Goal: Transaction & Acquisition: Purchase product/service

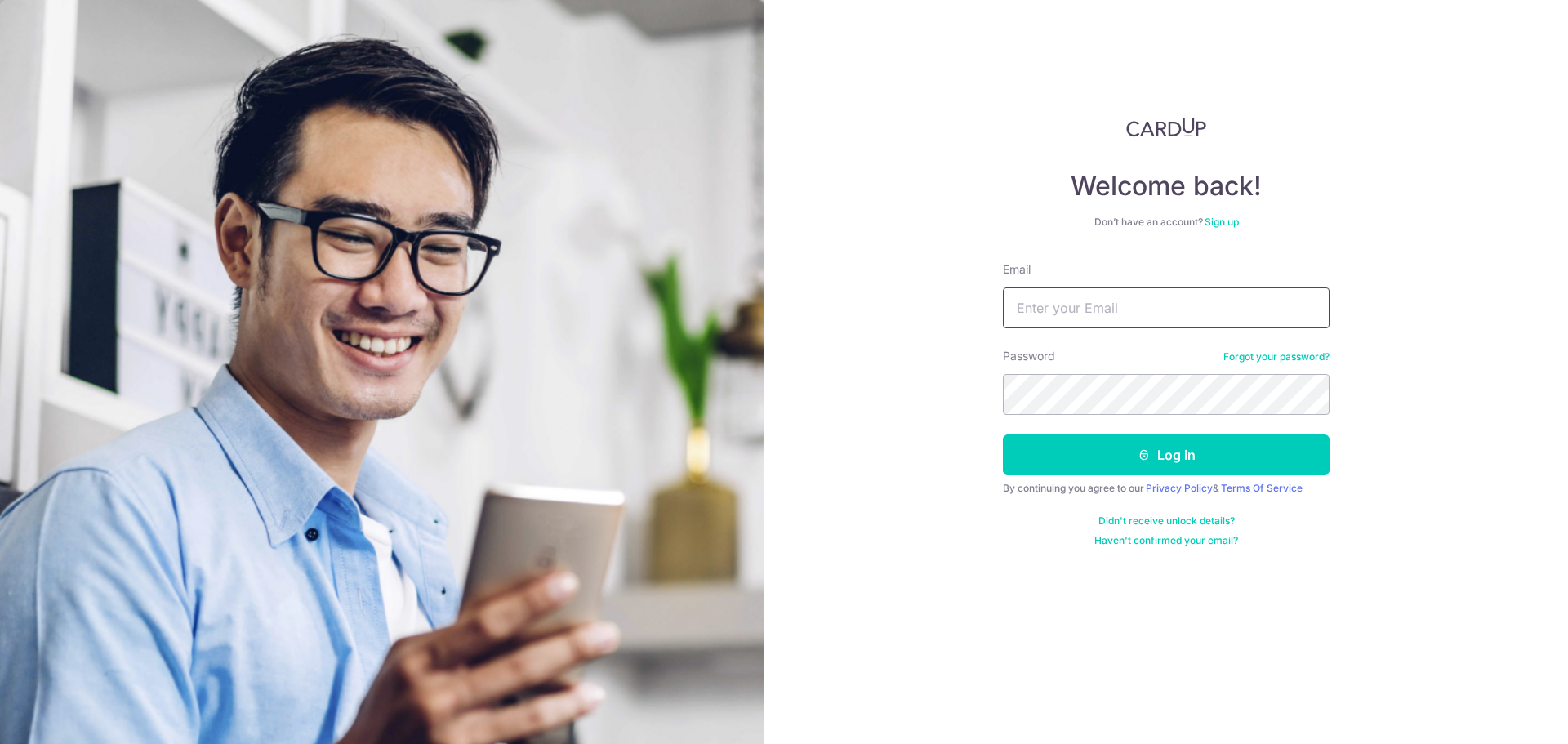
click at [1181, 308] on input "Email" at bounding box center [1166, 308] width 327 height 40
type input "ewhoe@hotmail.com"
click at [1003, 435] on button "Log in" at bounding box center [1166, 455] width 327 height 40
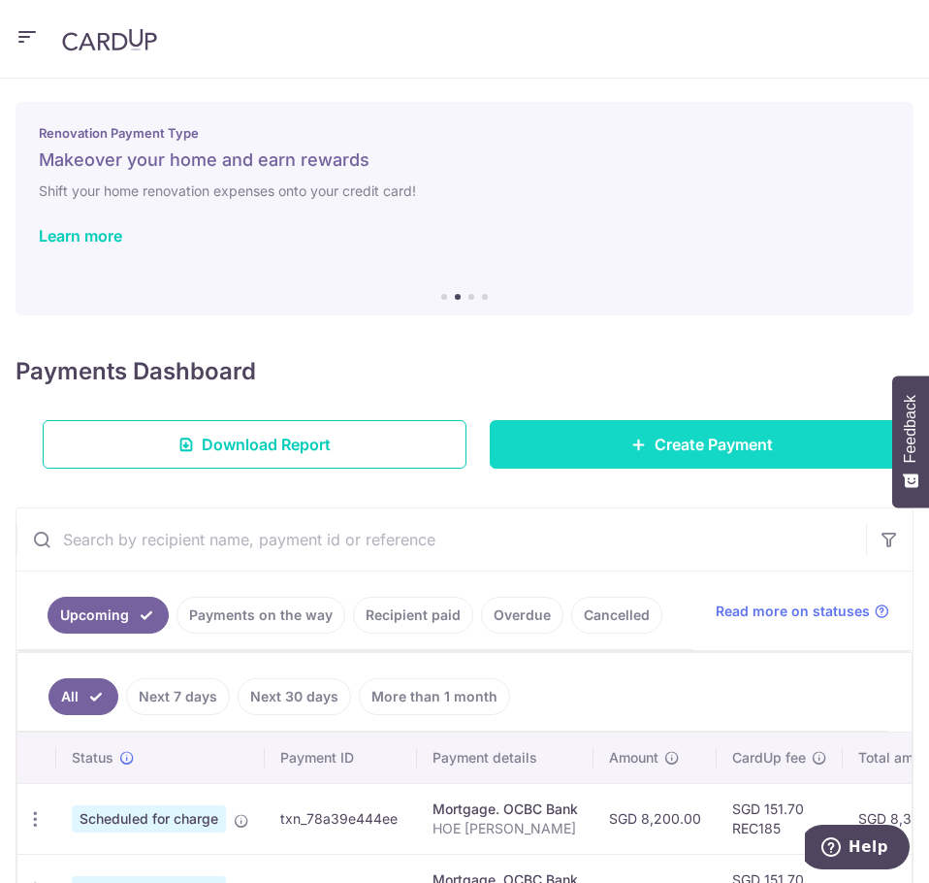
click at [682, 453] on span "Create Payment" at bounding box center [714, 444] width 118 height 23
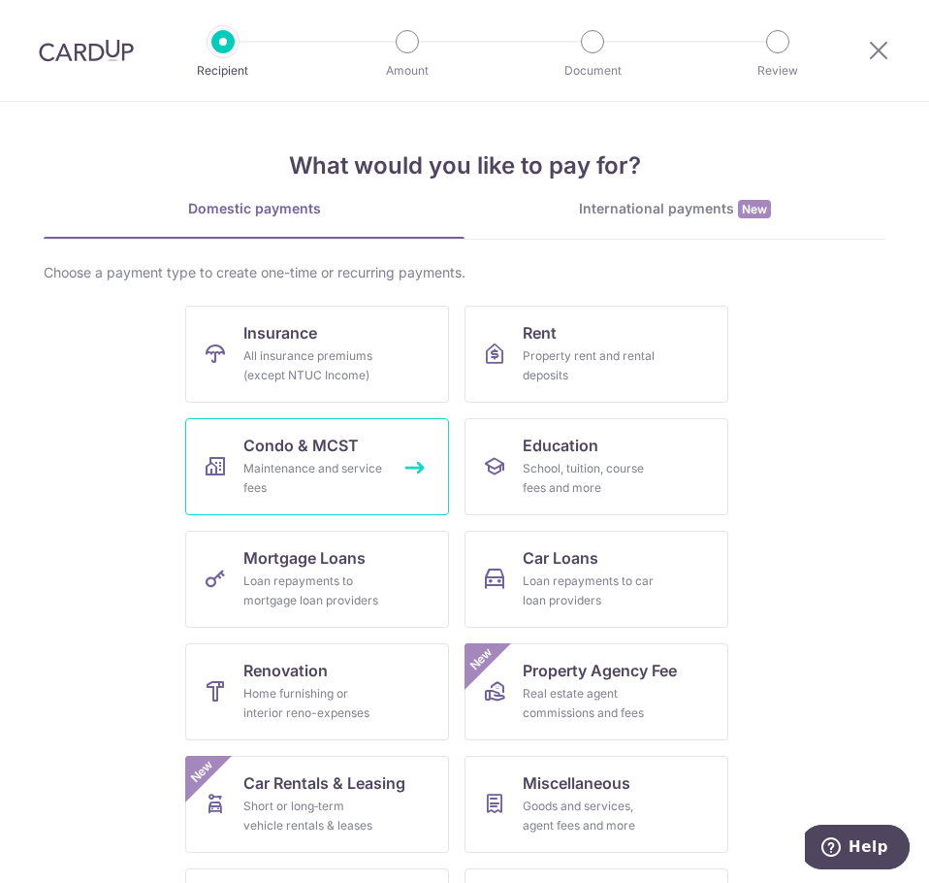
click at [327, 469] on div "Maintenance and service fees" at bounding box center [313, 478] width 140 height 39
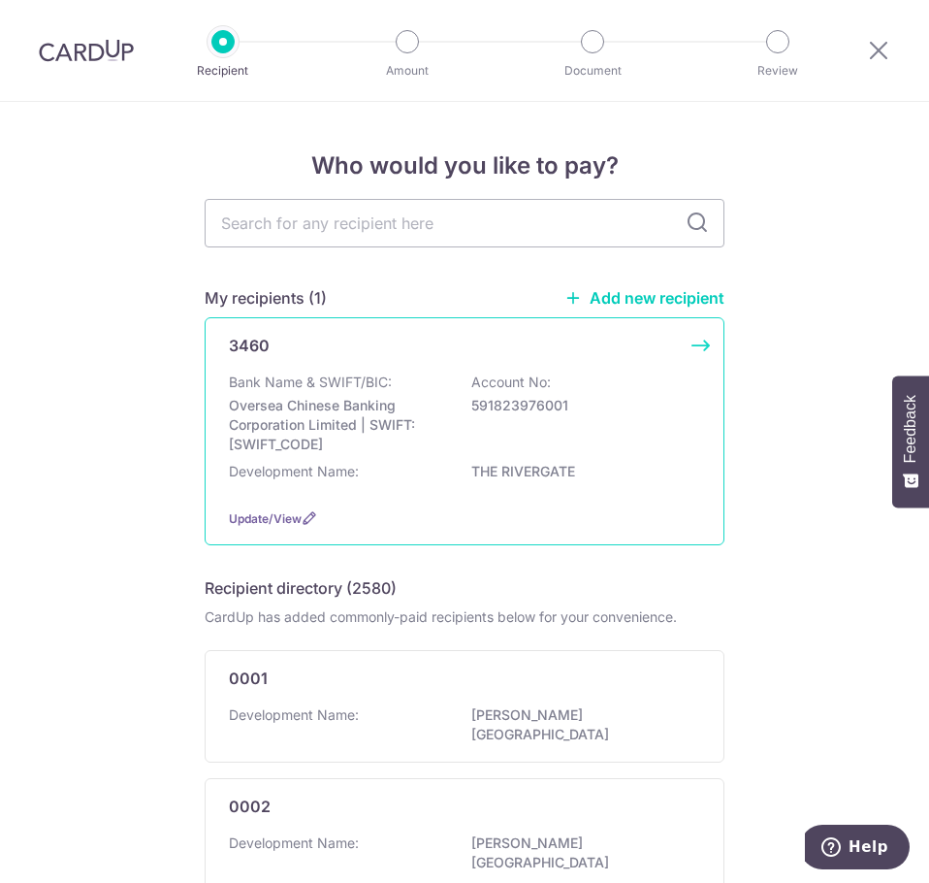
click at [374, 418] on p "Oversea Chinese Banking Corporation Limited | SWIFT: OCBCSGSGXXX" at bounding box center [337, 425] width 217 height 58
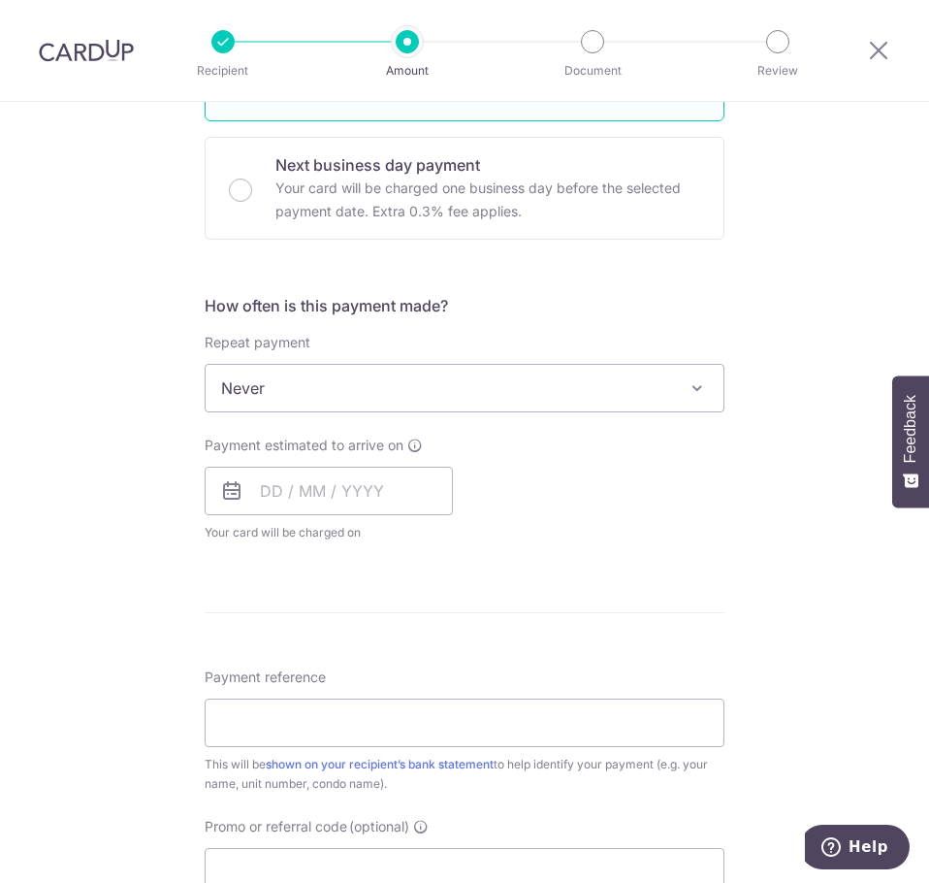
scroll to position [582, 0]
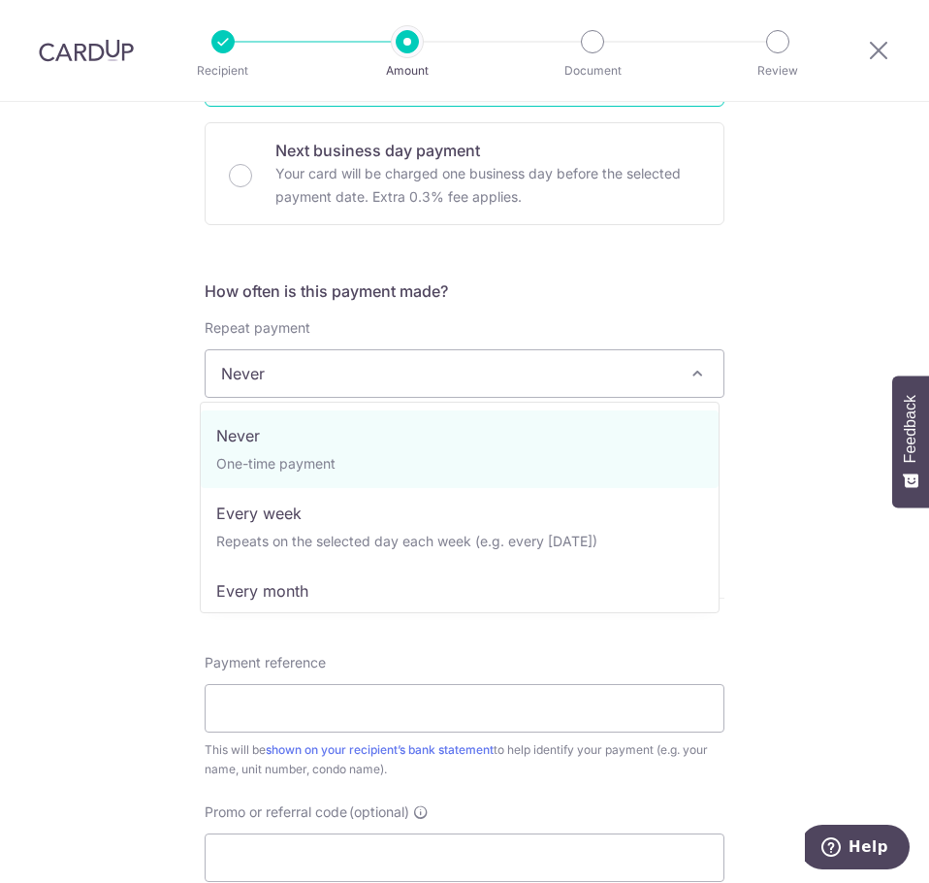
click at [696, 381] on span at bounding box center [697, 373] width 23 height 23
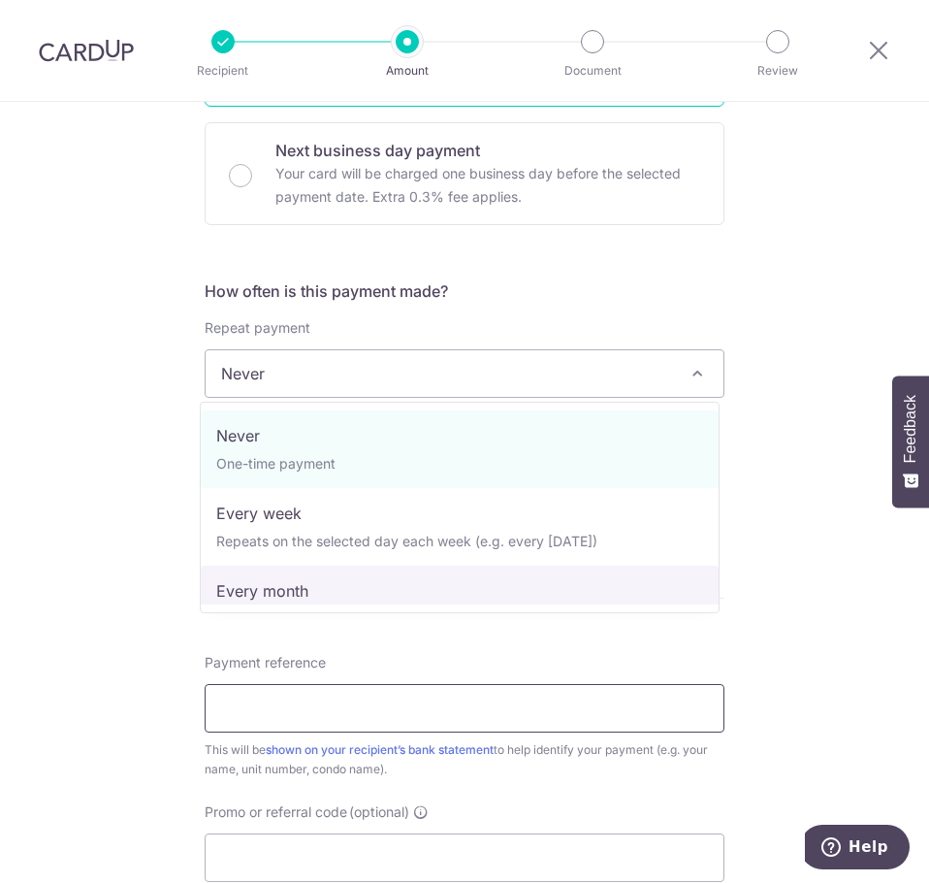
click at [634, 705] on input "Payment reference" at bounding box center [465, 708] width 520 height 48
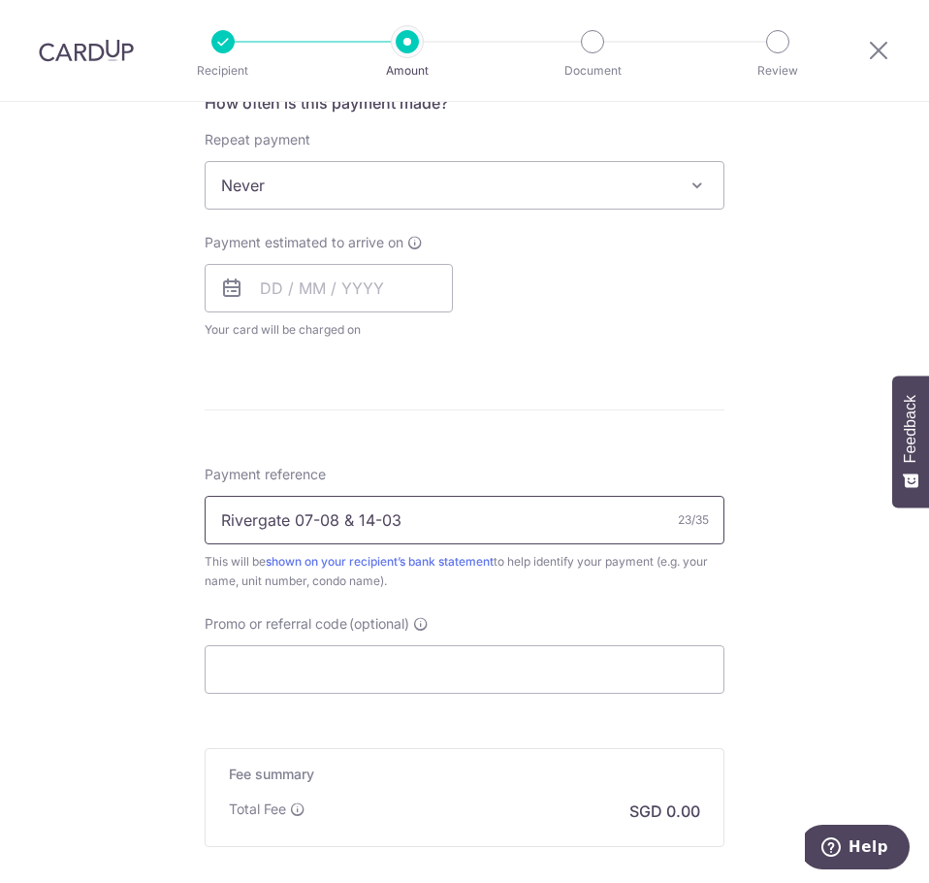
scroll to position [776, 0]
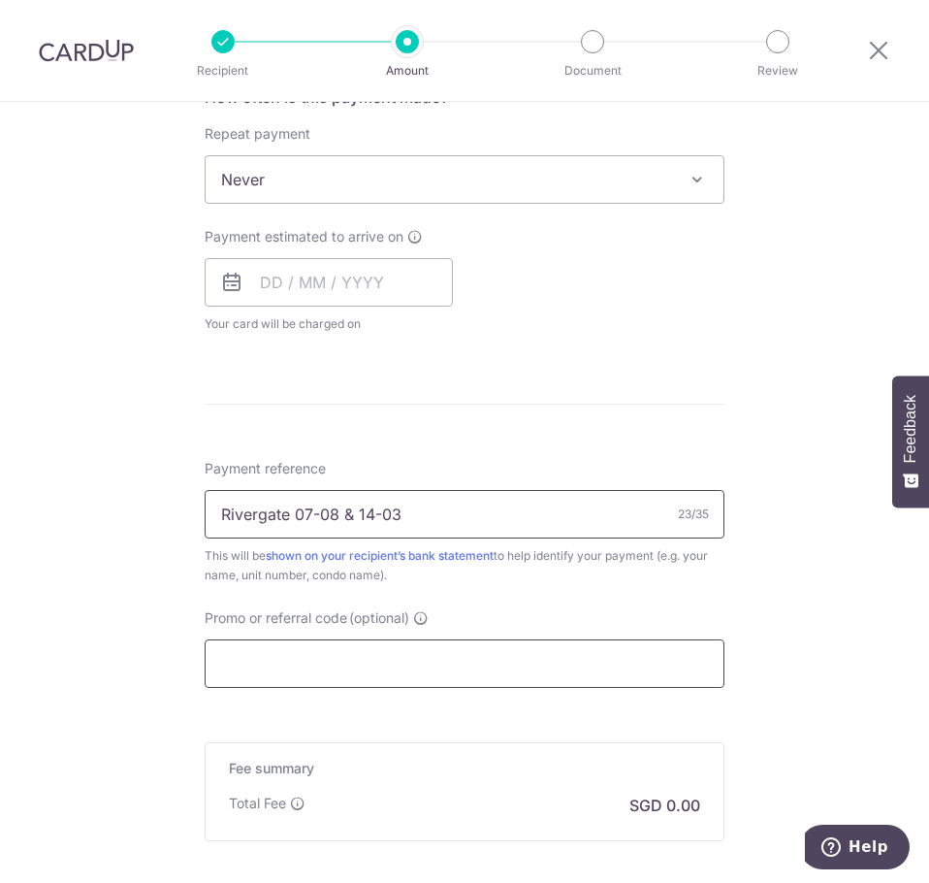
type input "Rivergate 07-08 & 14-03"
click at [678, 665] on input "Promo or referral code (optional)" at bounding box center [465, 663] width 520 height 48
click at [501, 662] on input "Promo or referral code (optional)" at bounding box center [465, 663] width 520 height 48
paste input "3HOME25R"
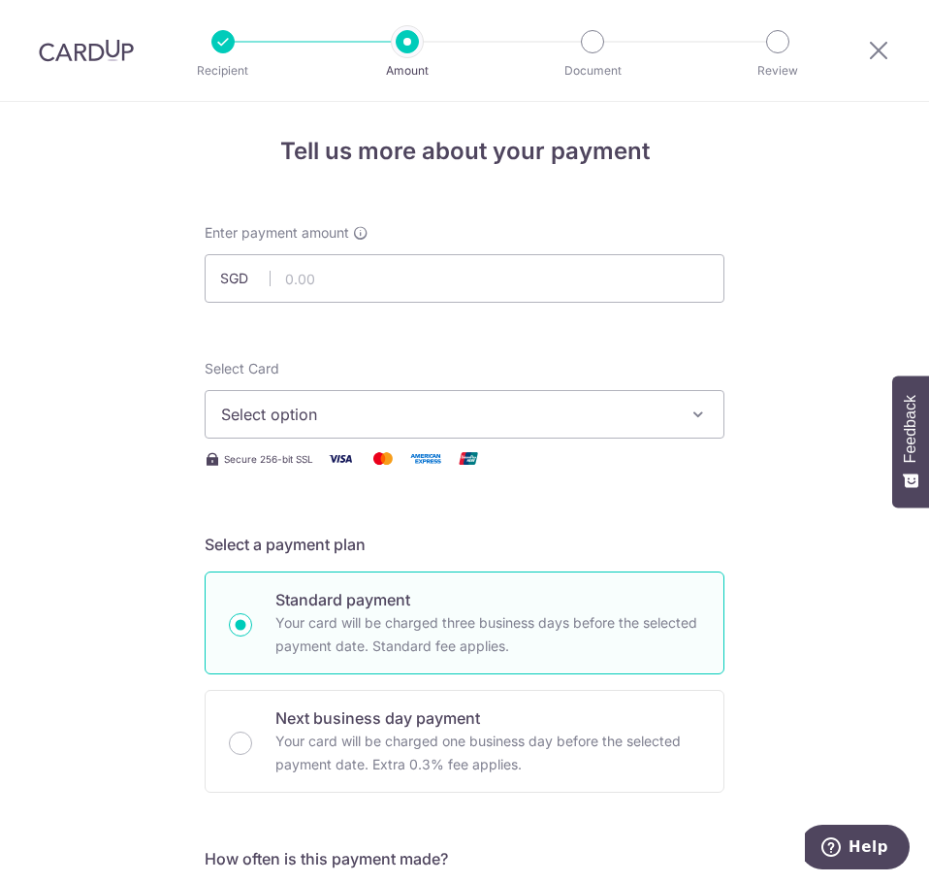
scroll to position [0, 0]
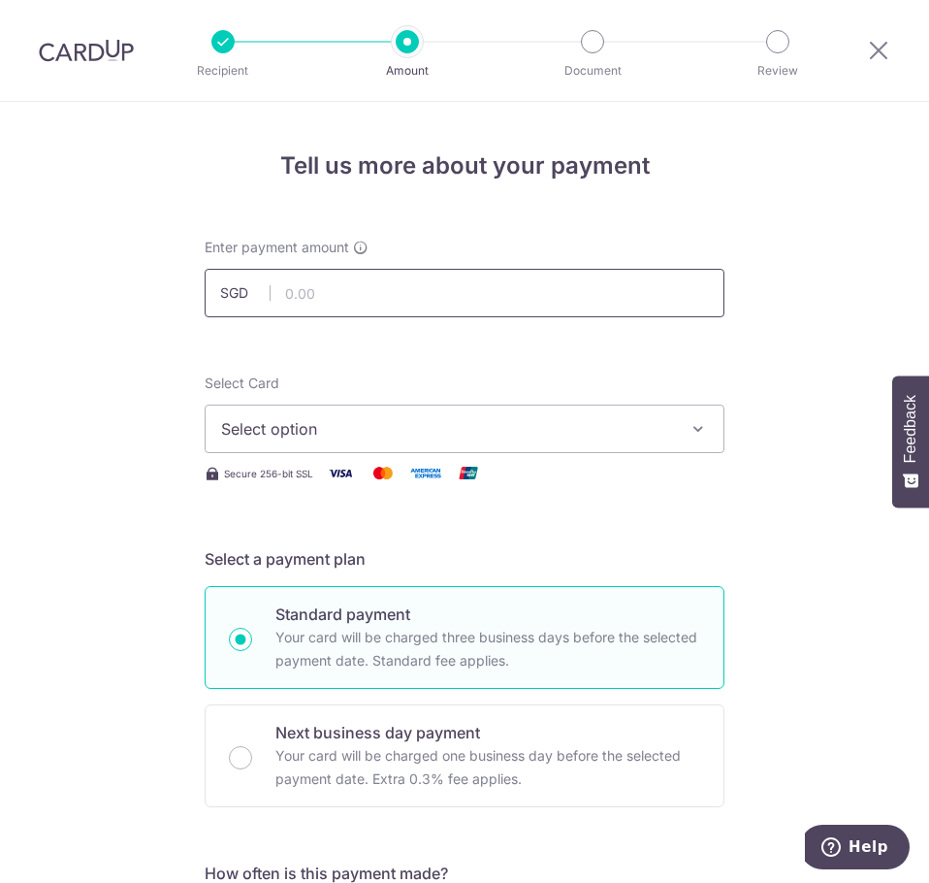
type input "3HOME25R"
click at [626, 291] on input "text" at bounding box center [465, 293] width 520 height 48
type input "3,386.80"
click at [604, 427] on span "Select option" at bounding box center [447, 428] width 452 height 23
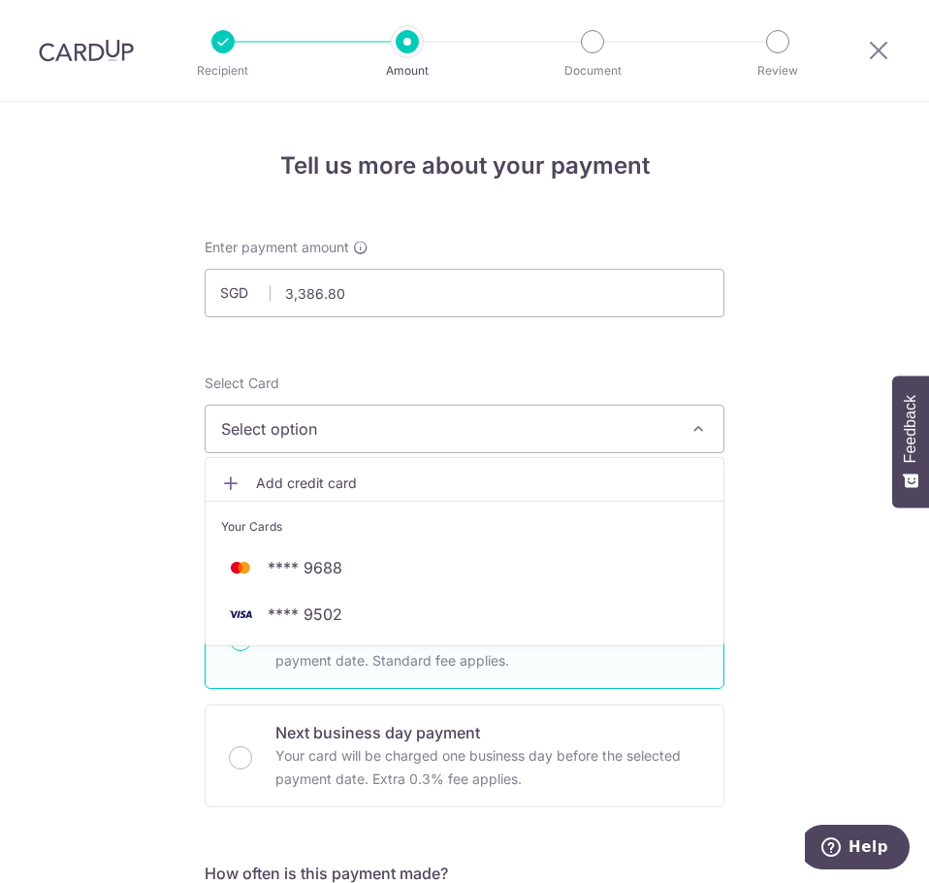
click at [369, 481] on span "Add credit card" at bounding box center [482, 482] width 452 height 19
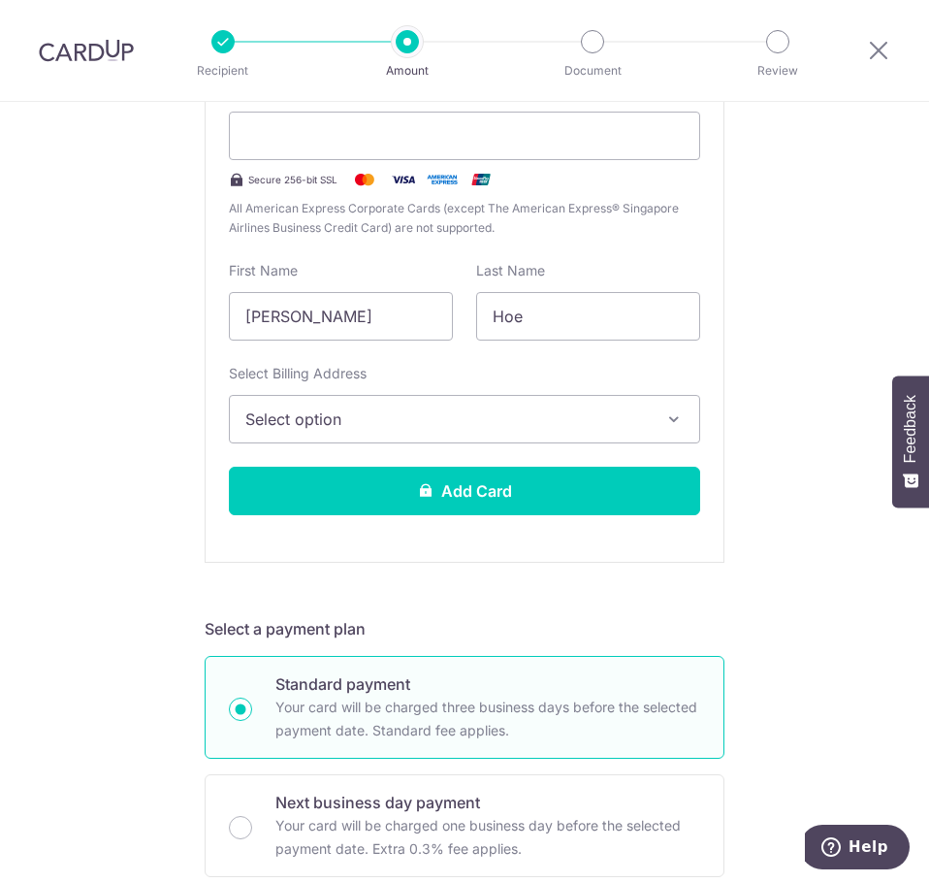
scroll to position [485, 0]
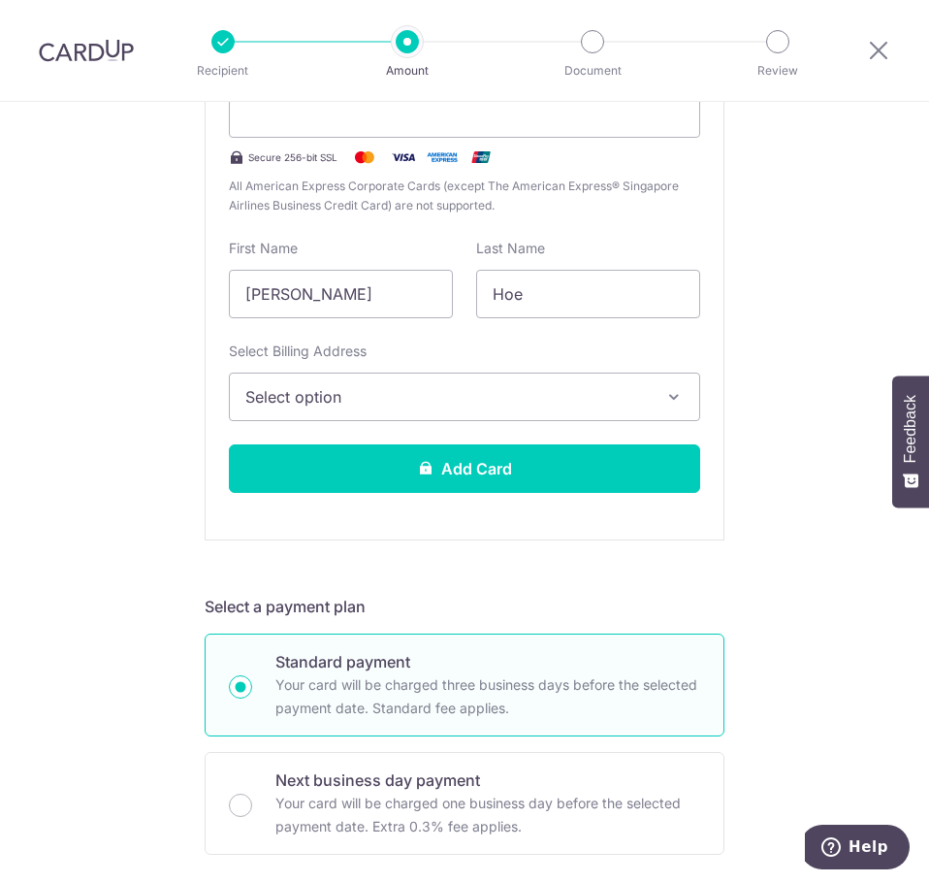
click at [664, 399] on icon "button" at bounding box center [673, 396] width 19 height 19
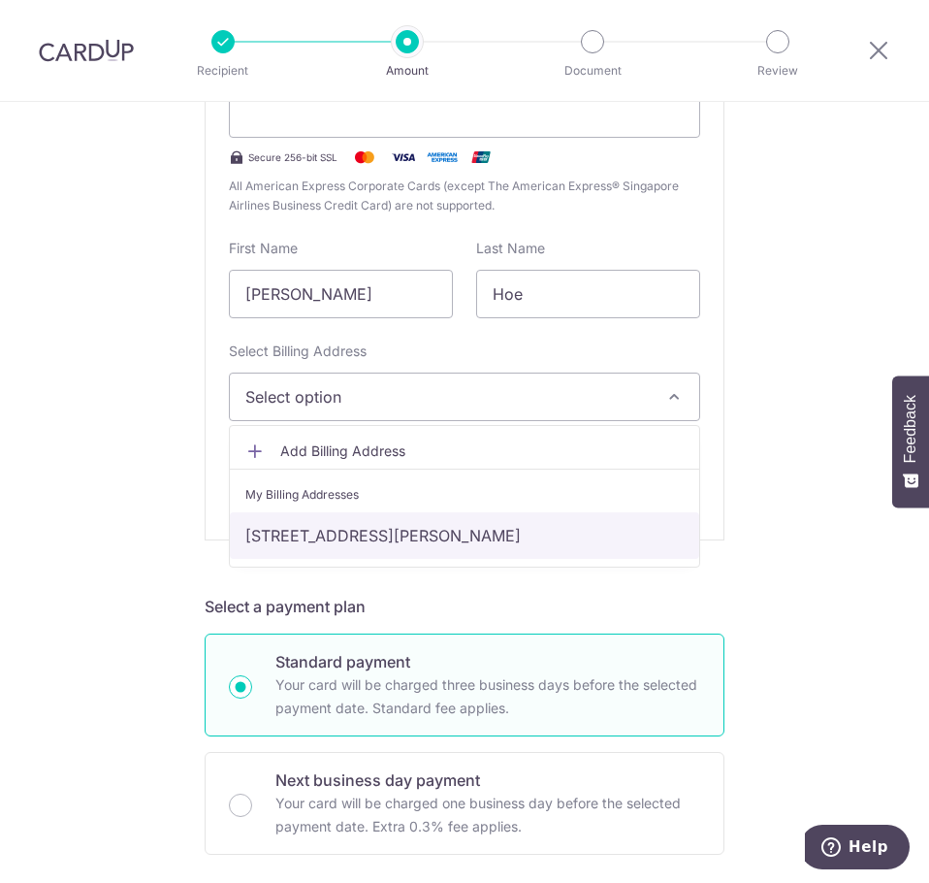
click at [597, 535] on link "[STREET_ADDRESS][PERSON_NAME]" at bounding box center [464, 535] width 469 height 47
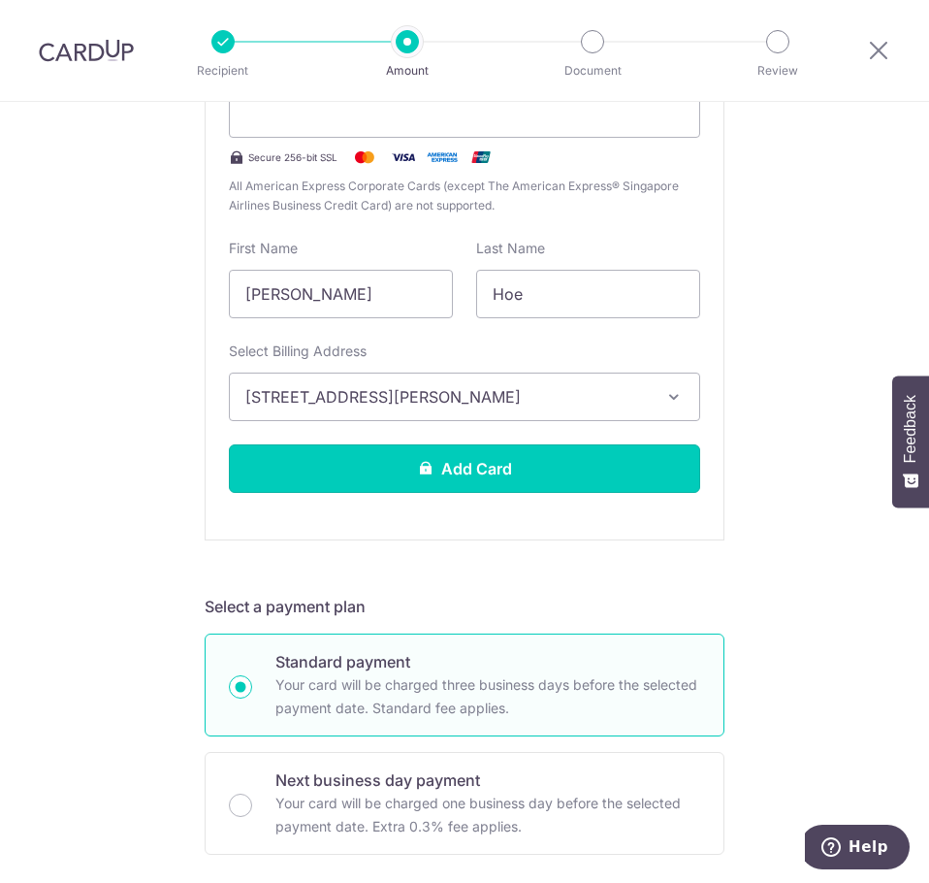
click at [530, 476] on button "Add Card" at bounding box center [464, 468] width 471 height 48
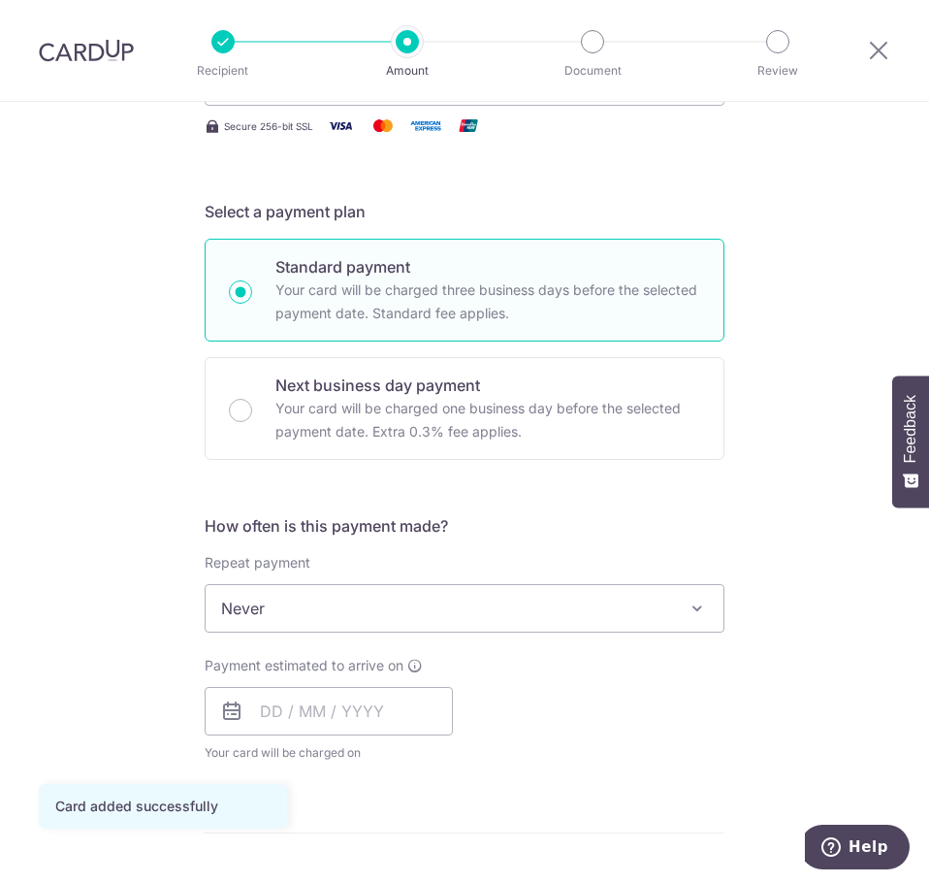
scroll to position [485, 0]
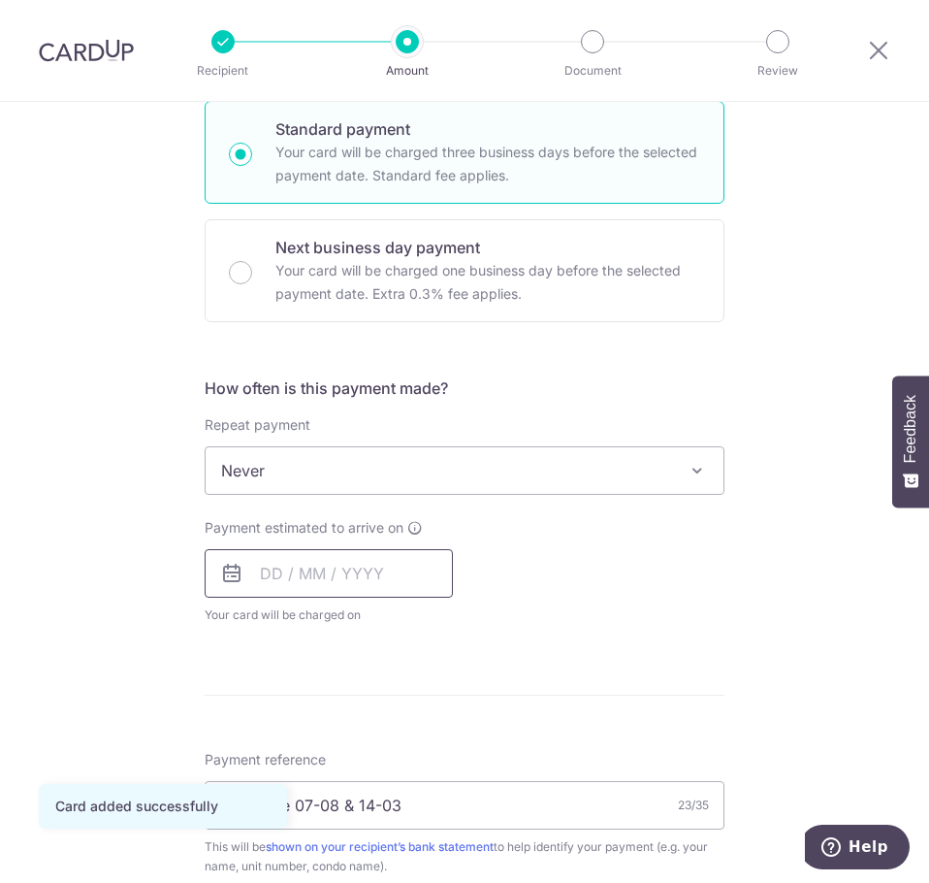
click at [398, 572] on input "text" at bounding box center [329, 573] width 248 height 48
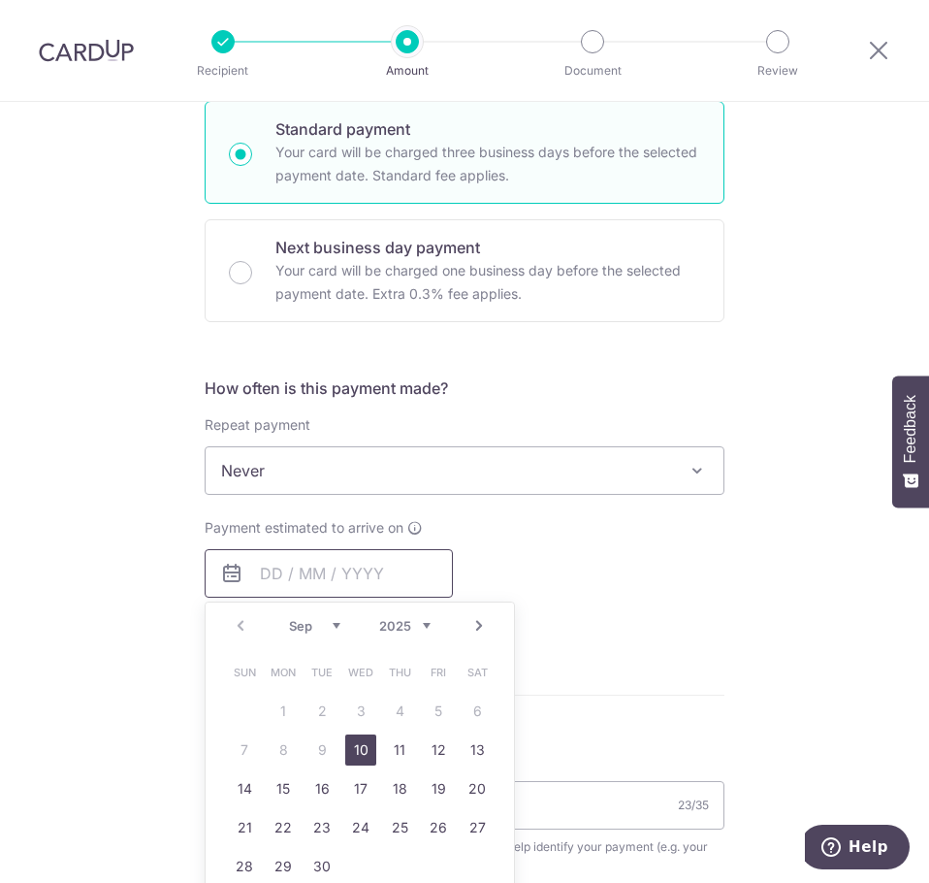
scroll to position [582, 0]
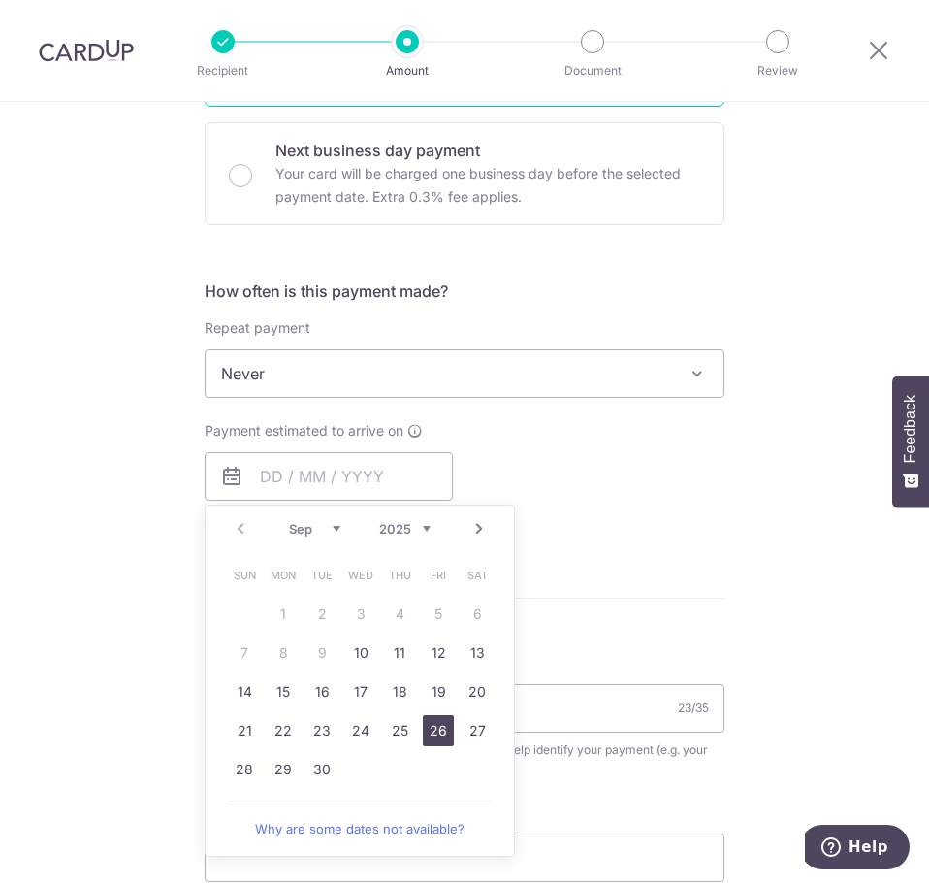
click at [431, 735] on link "26" at bounding box center [438, 730] width 31 height 31
type input "[DATE]"
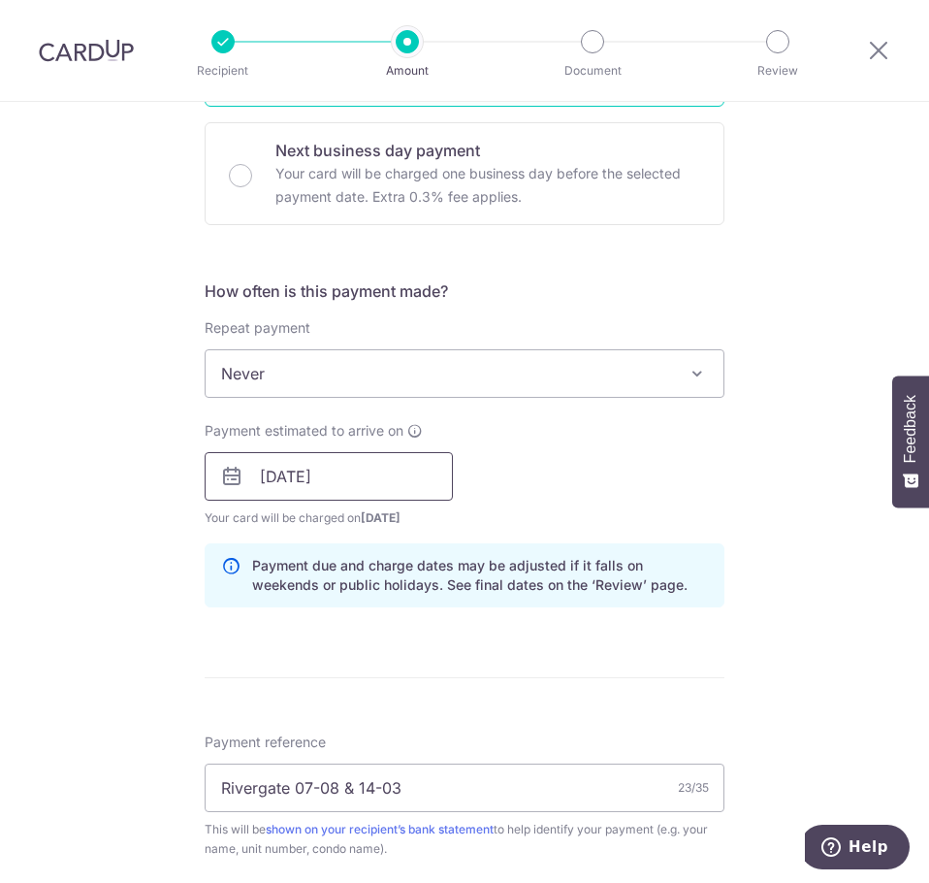
click at [421, 482] on input "[DATE]" at bounding box center [329, 476] width 248 height 48
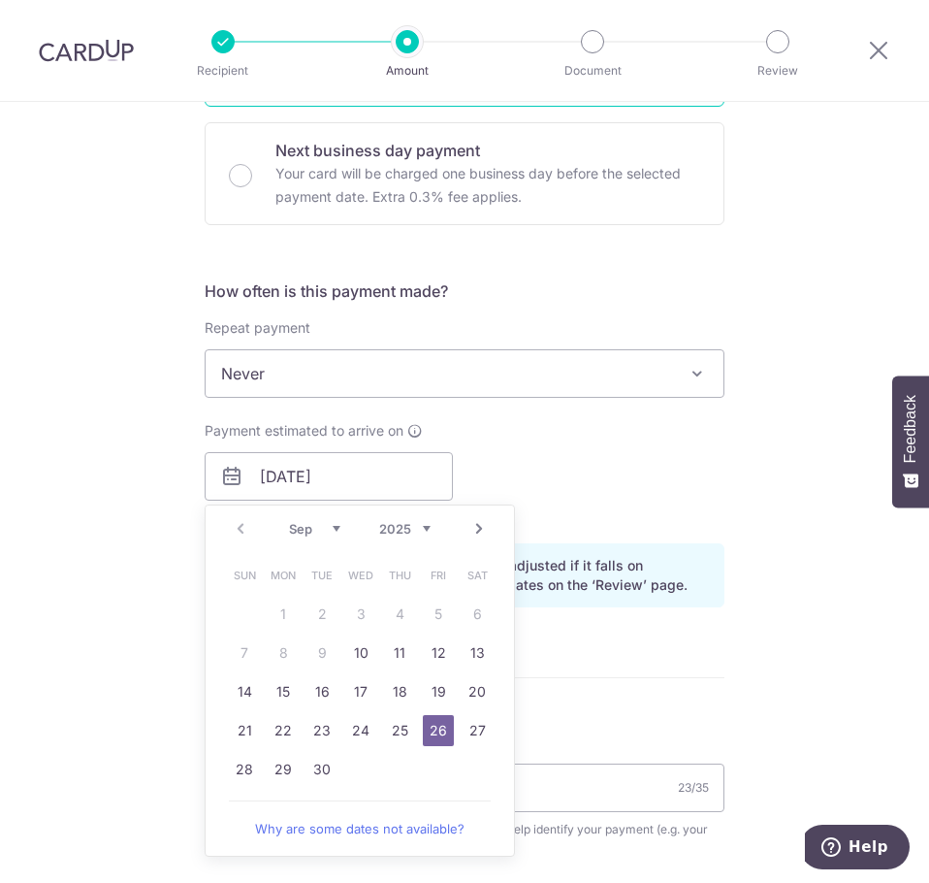
click at [748, 510] on div "Tell us more about your payment Enter payment amount SGD 3,386.80 3386.80 Card …" at bounding box center [464, 441] width 929 height 1843
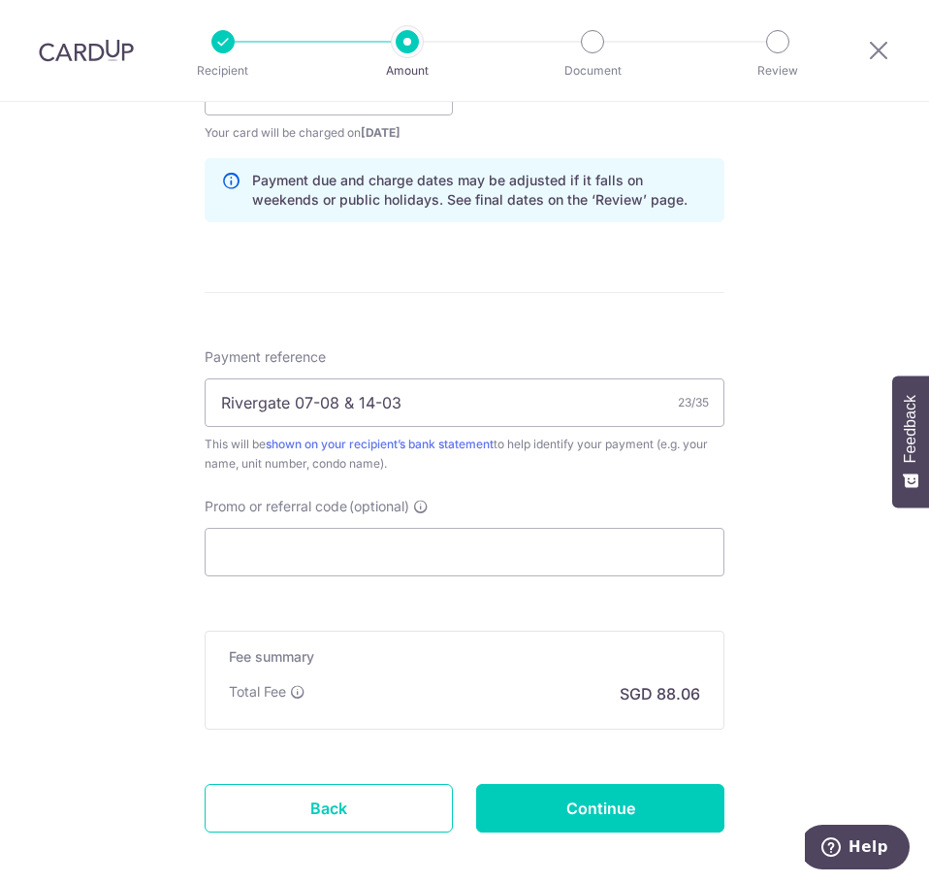
scroll to position [1062, 0]
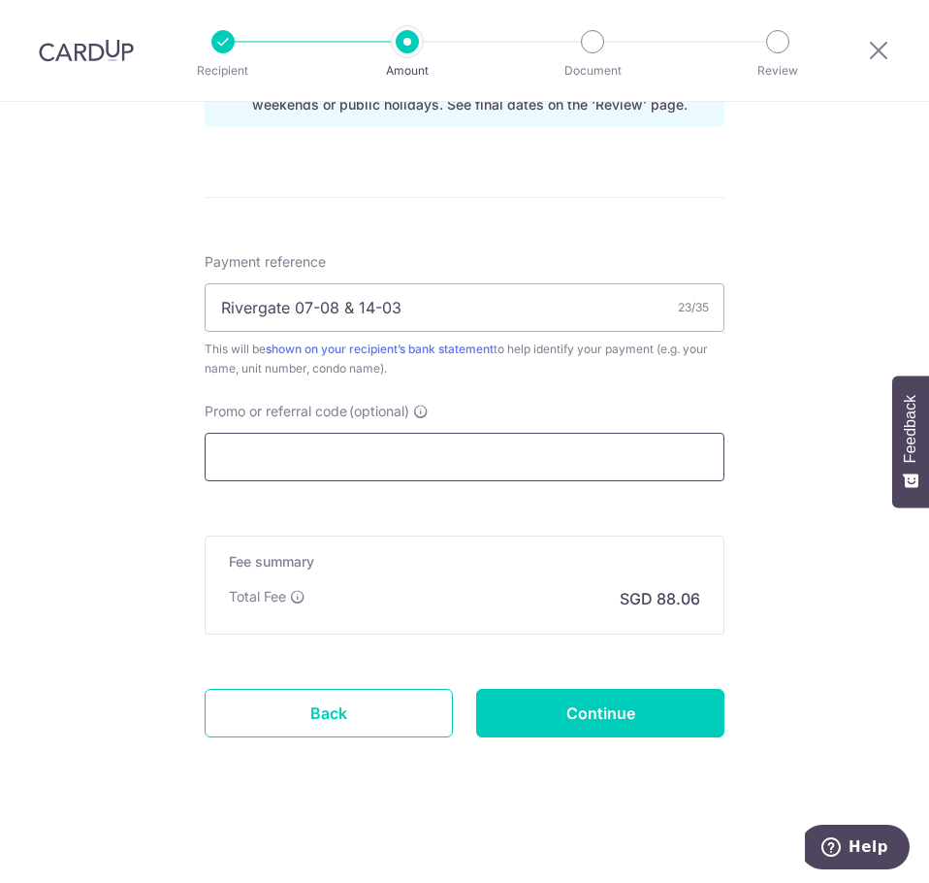
click at [555, 467] on input "Promo or referral code (optional)" at bounding box center [465, 457] width 520 height 48
paste input "3HOME25R"
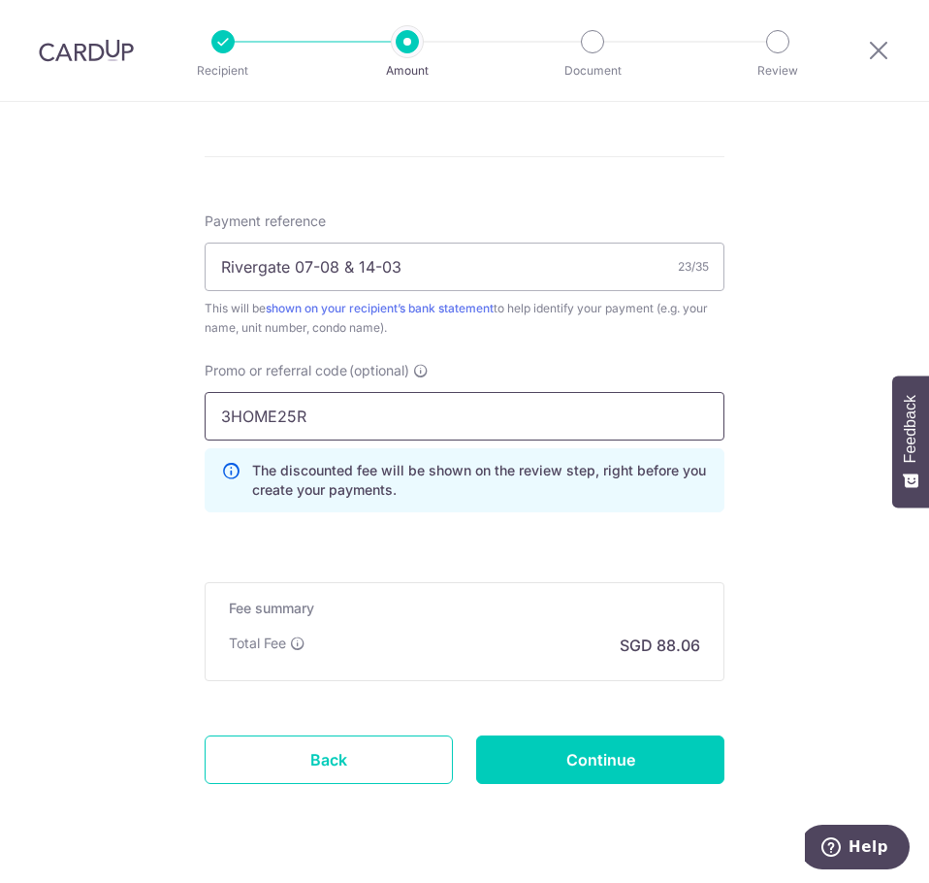
scroll to position [1149, 0]
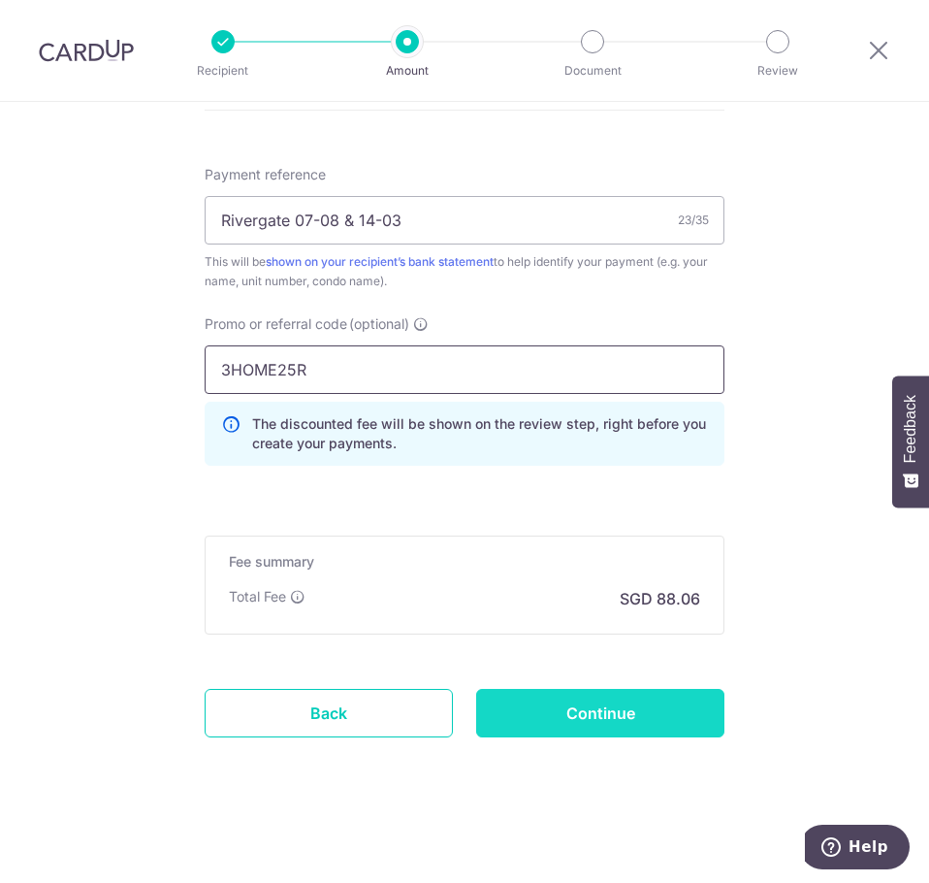
type input "3HOME25R"
click at [604, 714] on input "Continue" at bounding box center [600, 713] width 248 height 48
type input "Create Schedule"
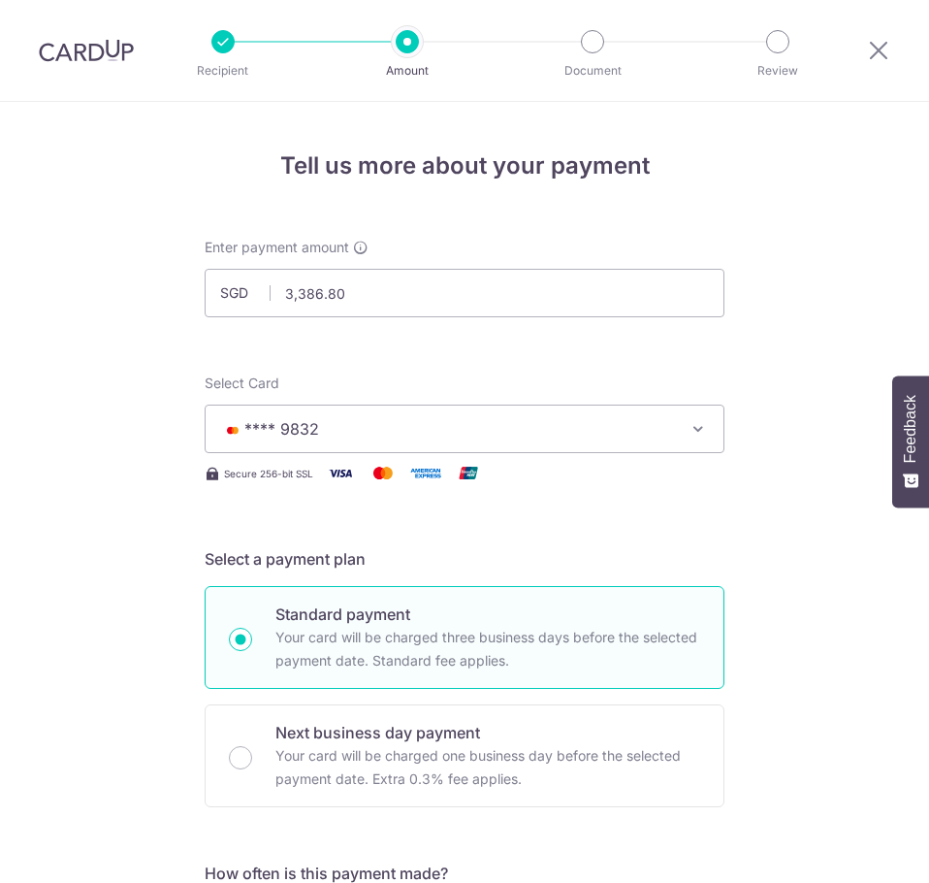
scroll to position [1176, 0]
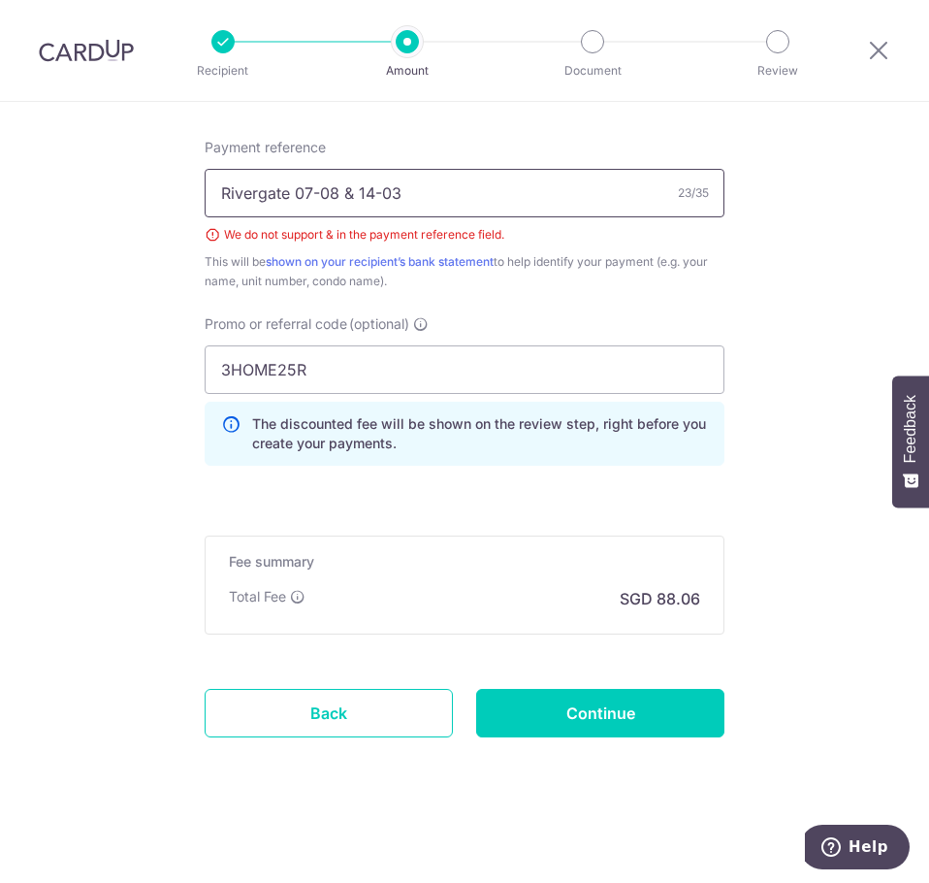
click at [356, 192] on input "Rivergate 07-08 & 14-03" at bounding box center [465, 193] width 520 height 48
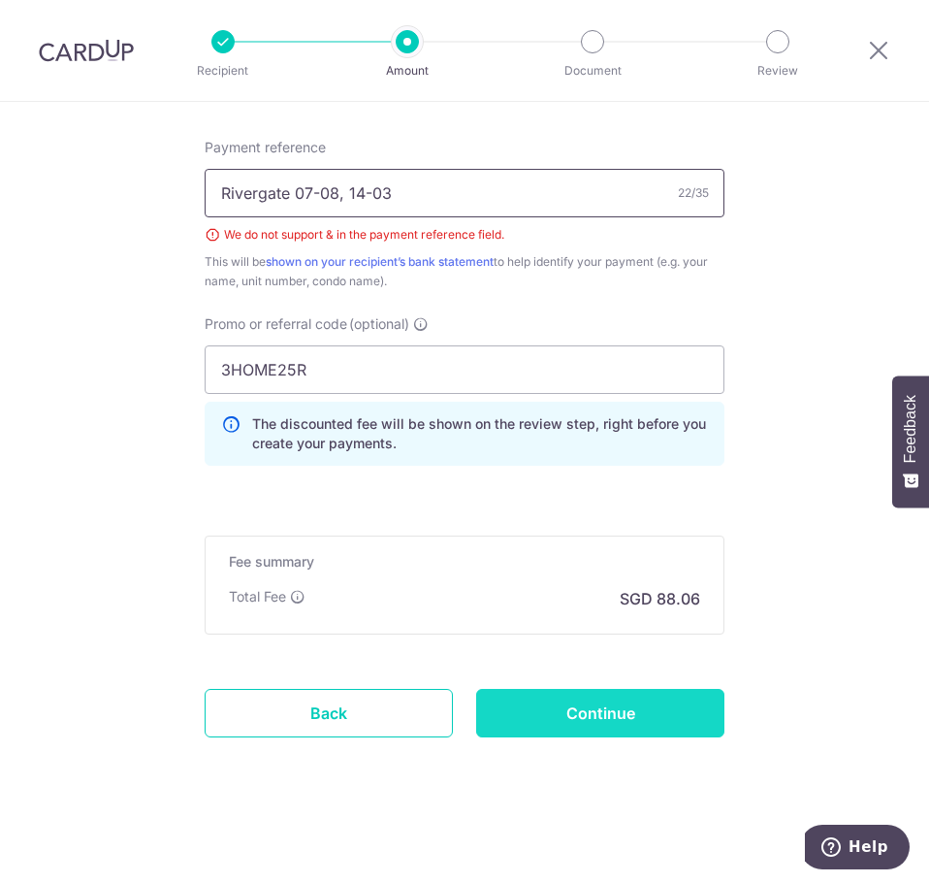
type input "Rivergate 07-08, 14-03"
click at [607, 715] on input "Continue" at bounding box center [600, 713] width 248 height 48
type input "Create Schedule"
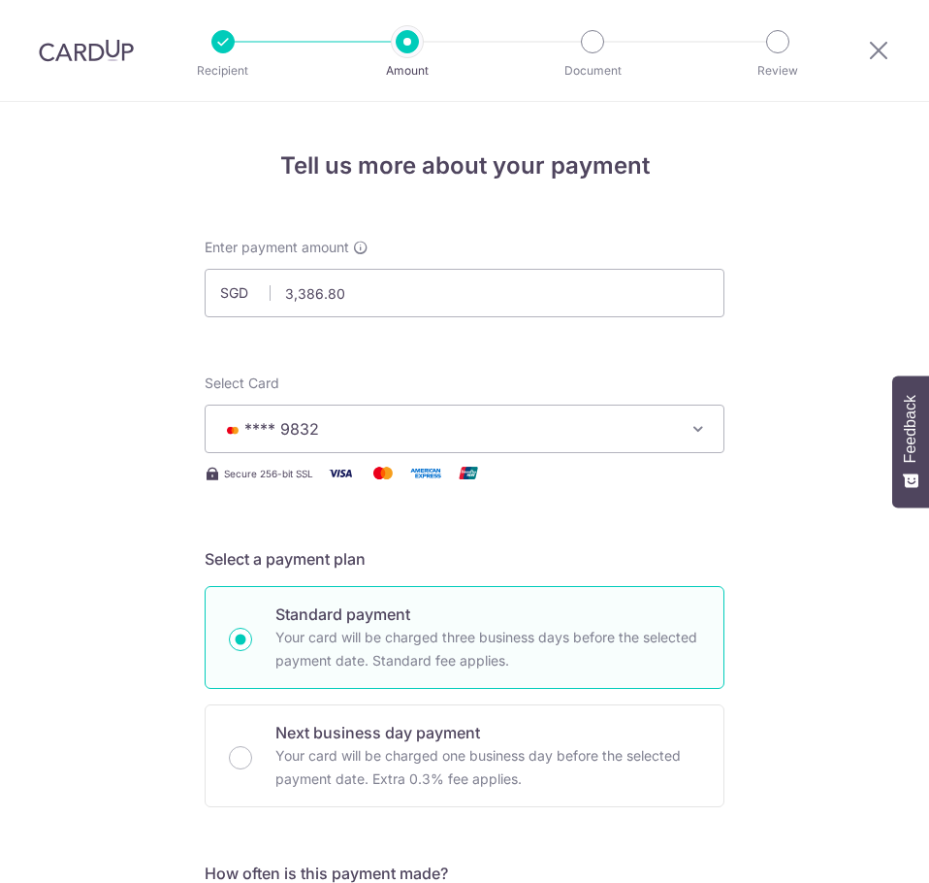
scroll to position [1176, 0]
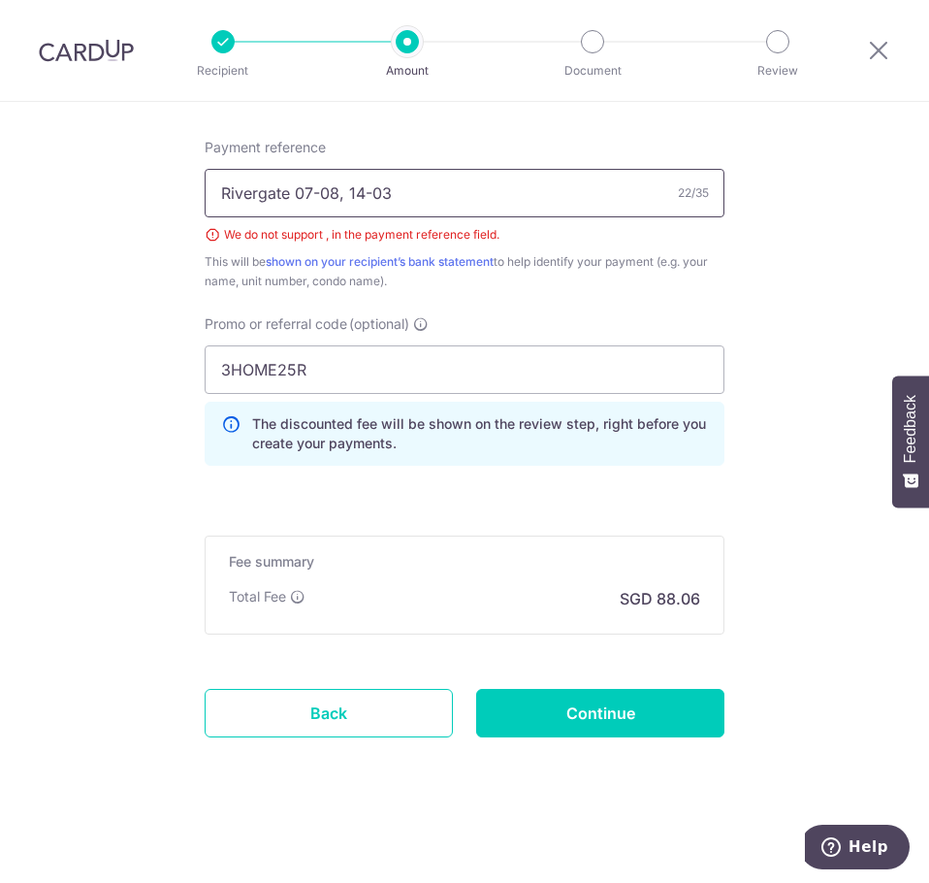
click at [345, 194] on input "Rivergate 07-08, 14-03" at bounding box center [465, 193] width 520 height 48
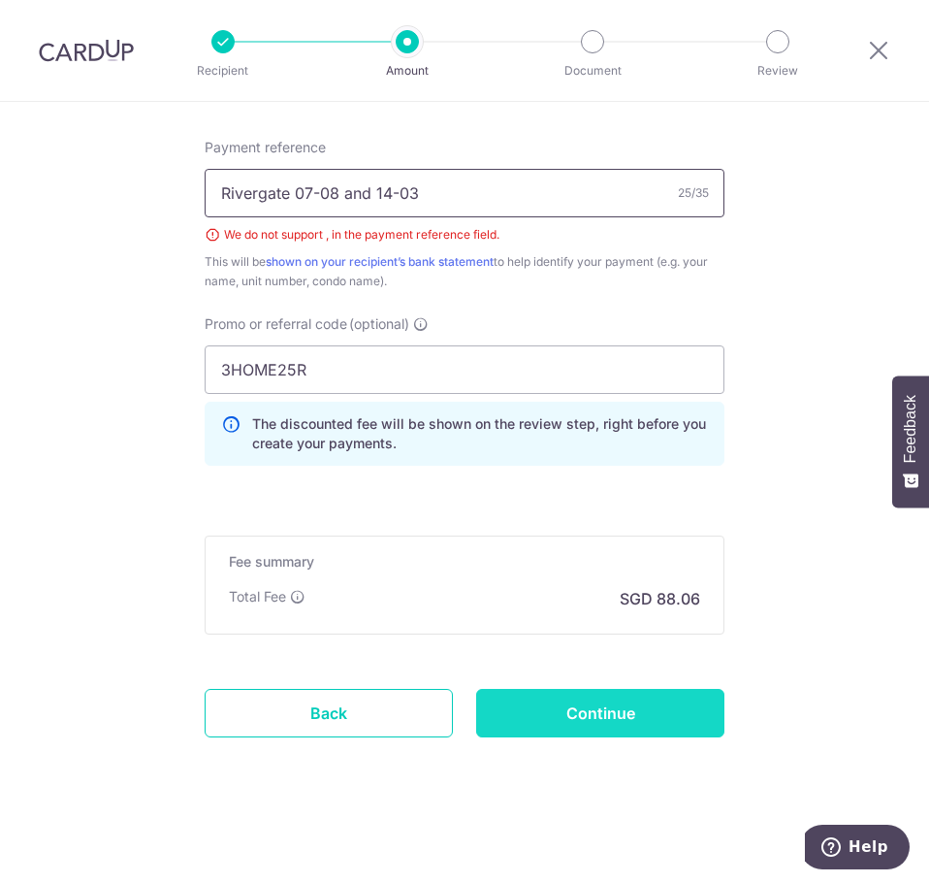
type input "Rivergate 07-08 and 14-03"
click at [610, 702] on input "Continue" at bounding box center [600, 713] width 248 height 48
type input "Create Schedule"
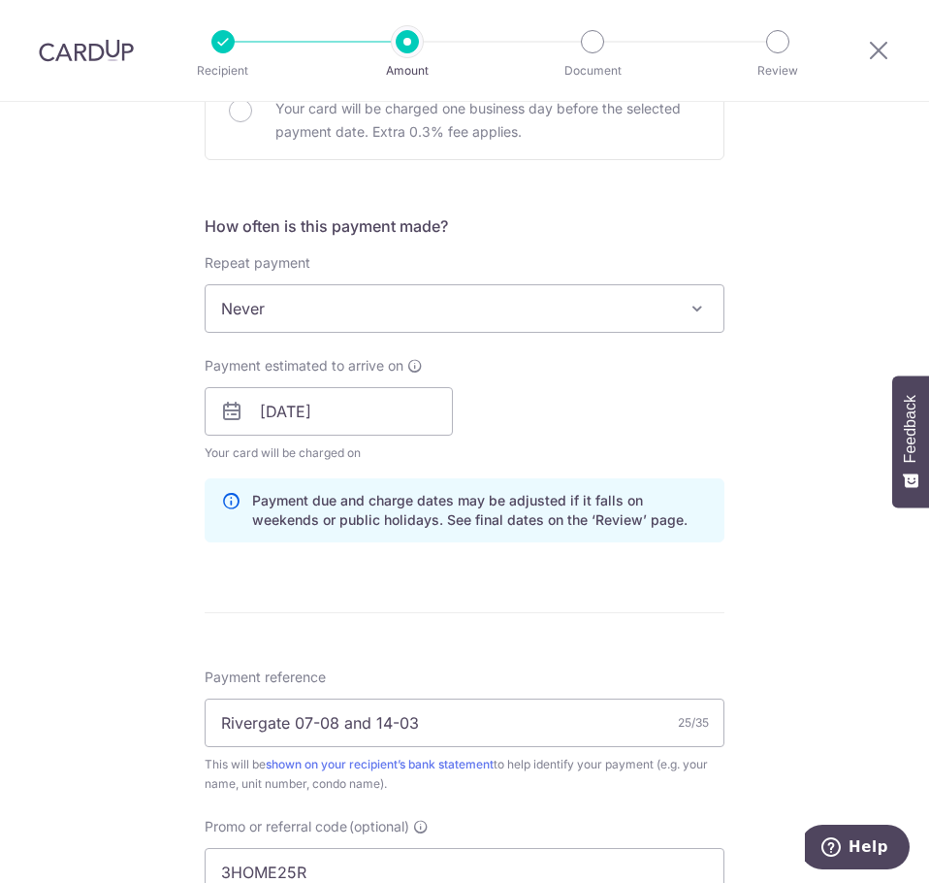
scroll to position [594, 0]
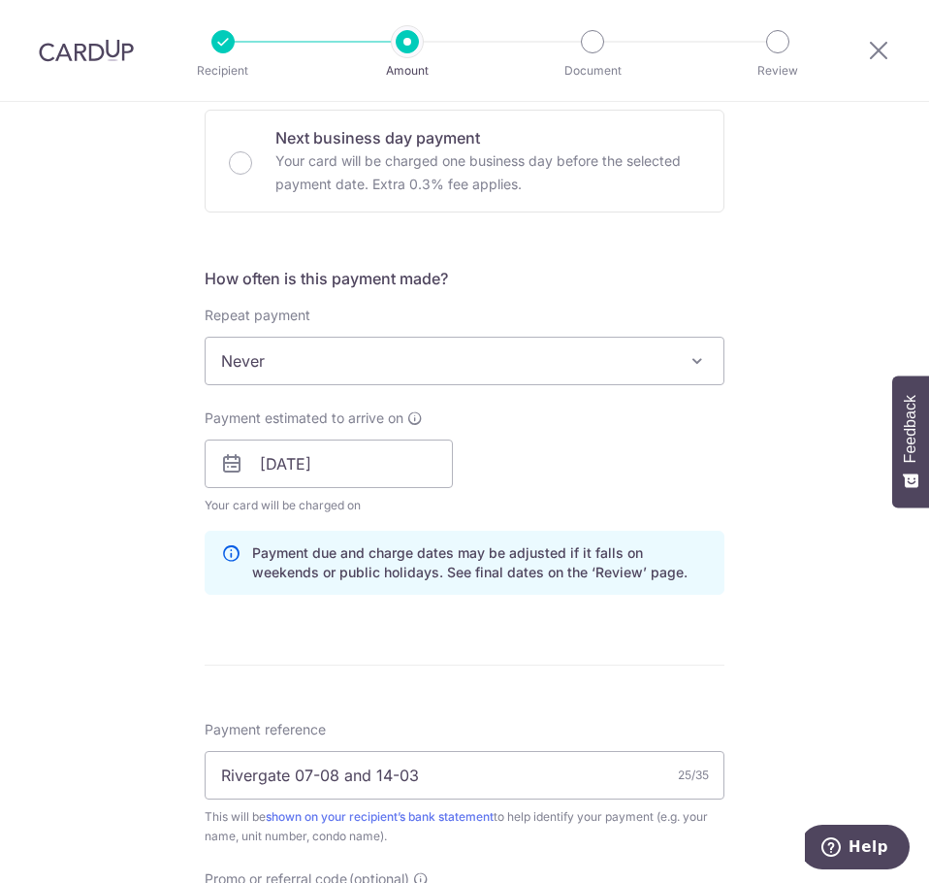
click at [694, 356] on span at bounding box center [697, 360] width 23 height 23
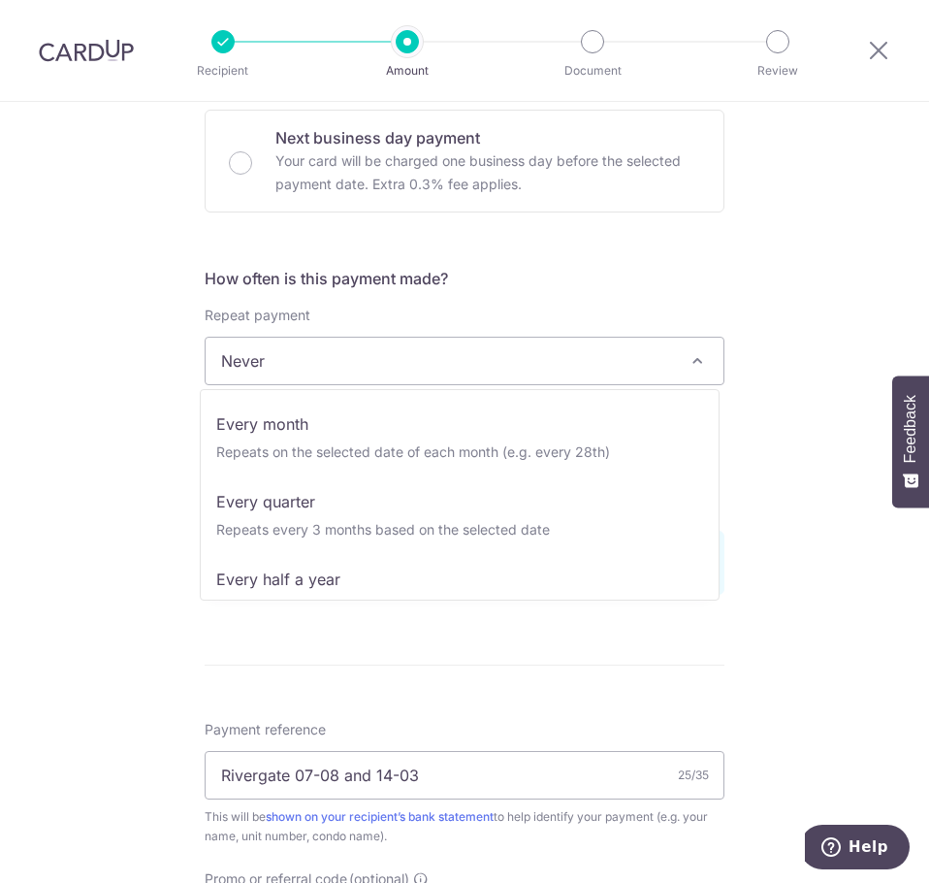
scroll to position [166, 0]
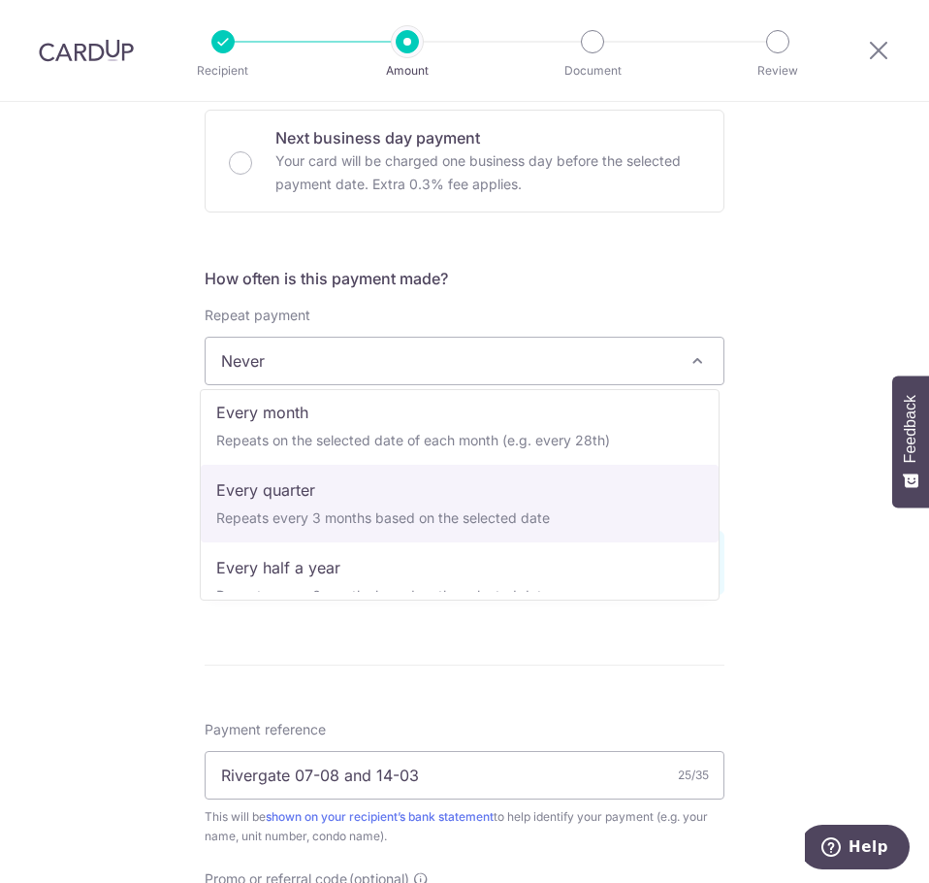
select select "4"
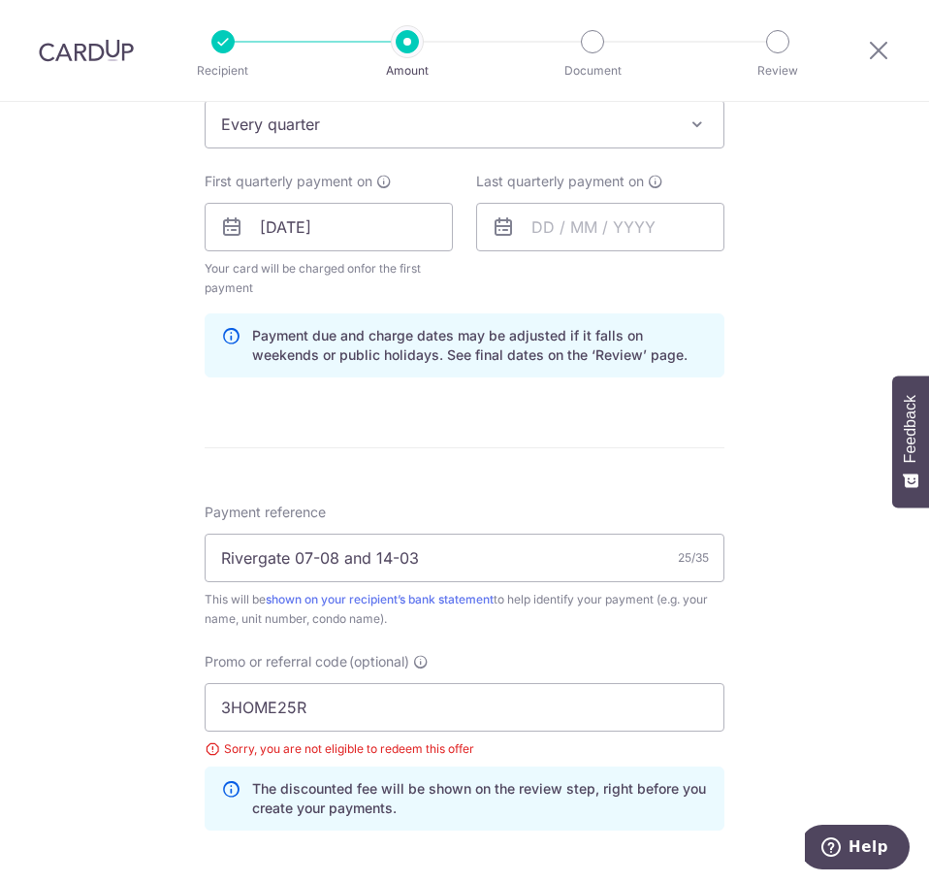
scroll to position [885, 0]
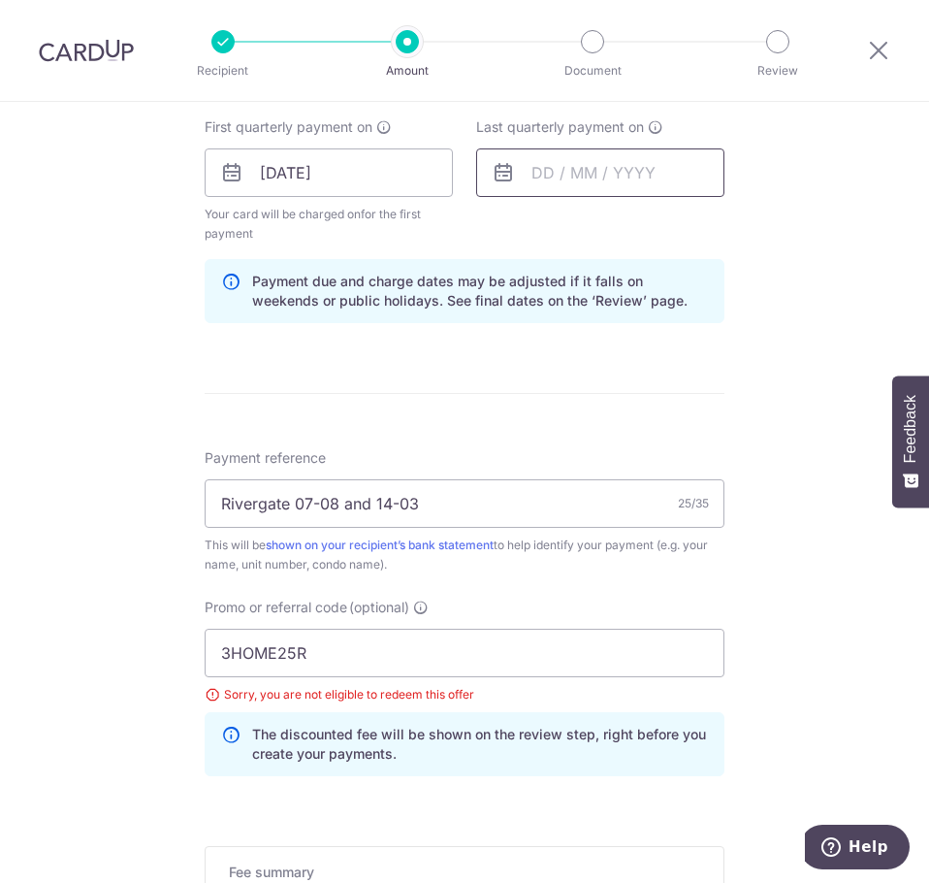
click at [666, 173] on input "text" at bounding box center [600, 172] width 248 height 48
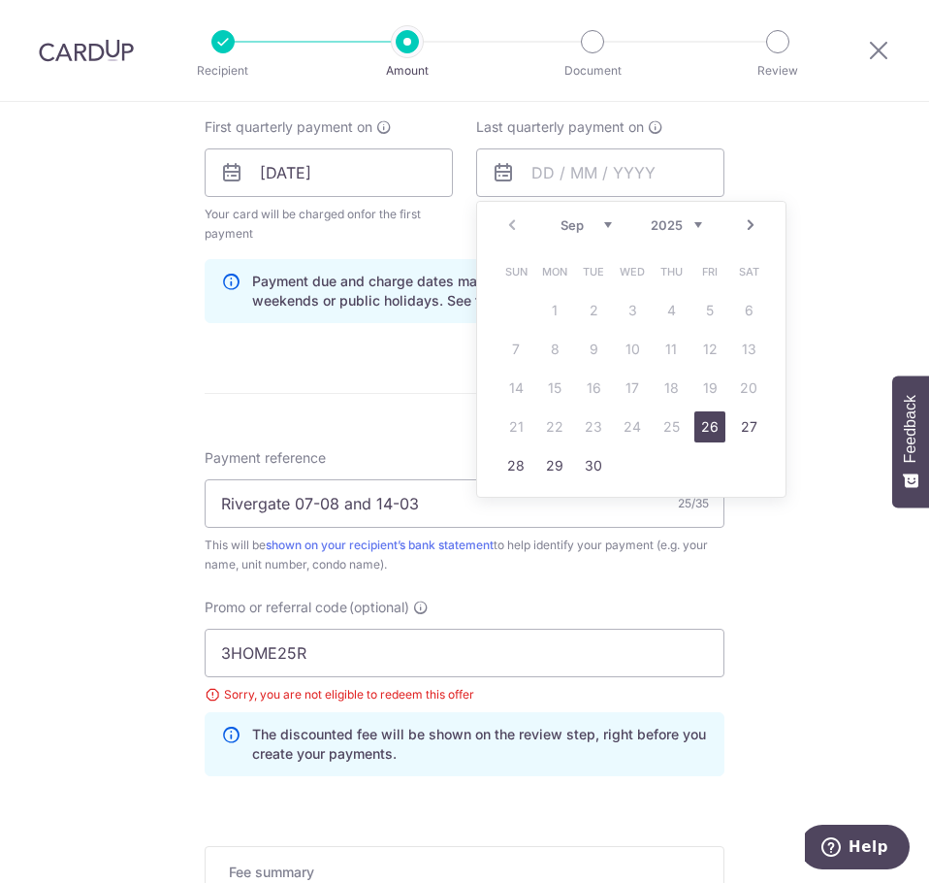
click at [750, 231] on link "Next" at bounding box center [750, 224] width 23 height 23
click at [708, 430] on link "26" at bounding box center [709, 426] width 31 height 31
type input "[DATE]"
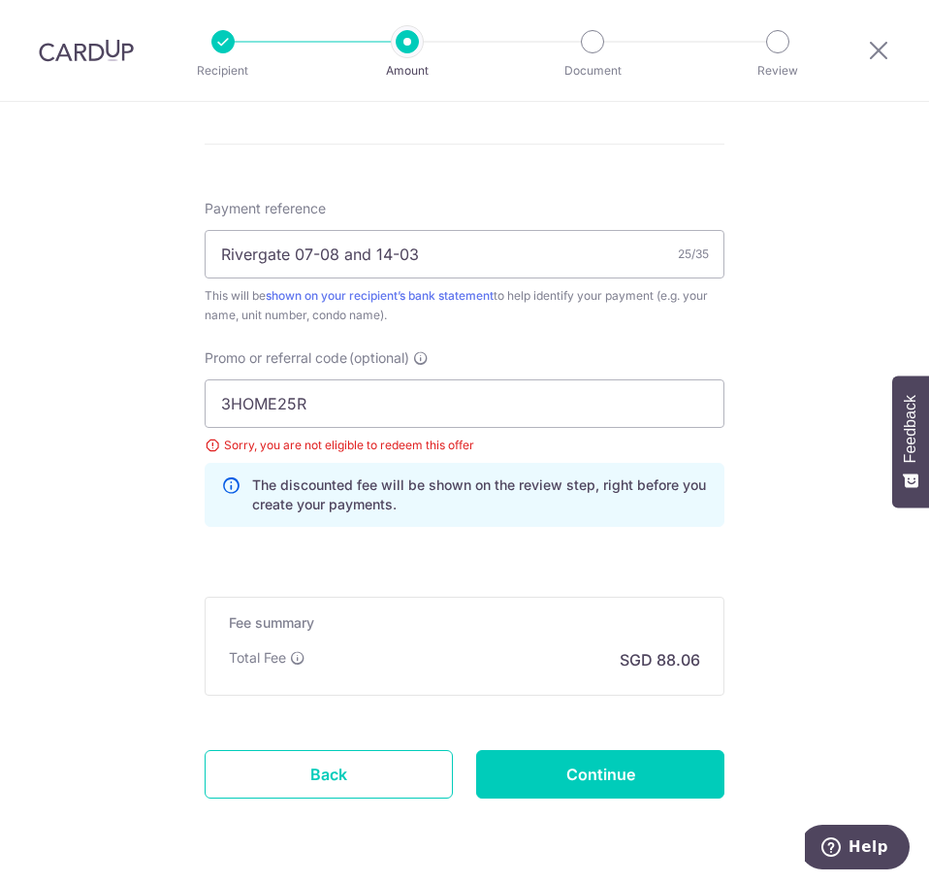
scroll to position [1196, 0]
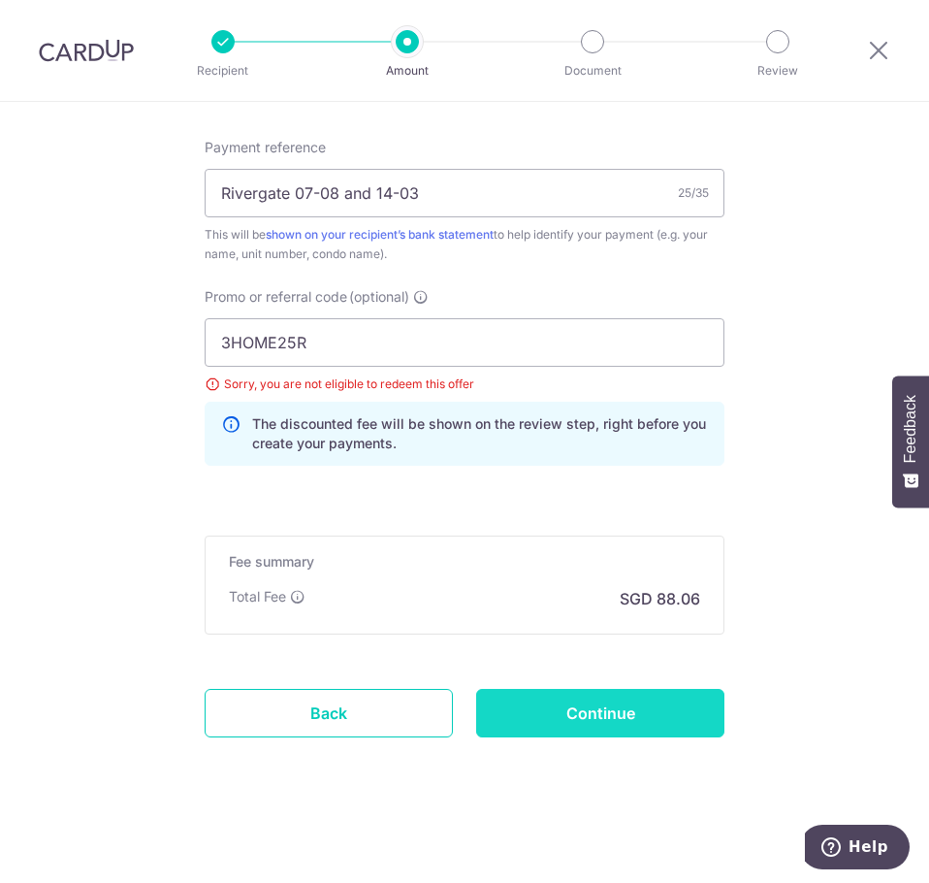
click at [631, 705] on input "Continue" at bounding box center [600, 713] width 248 height 48
type input "Update Schedule"
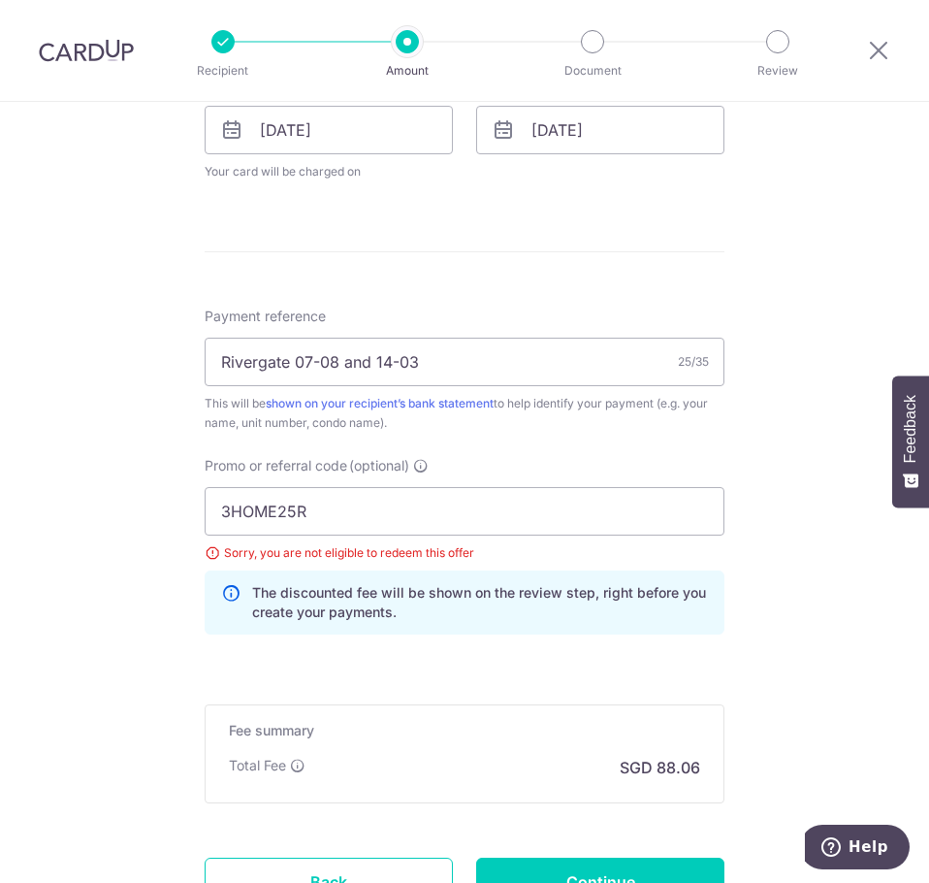
scroll to position [970, 0]
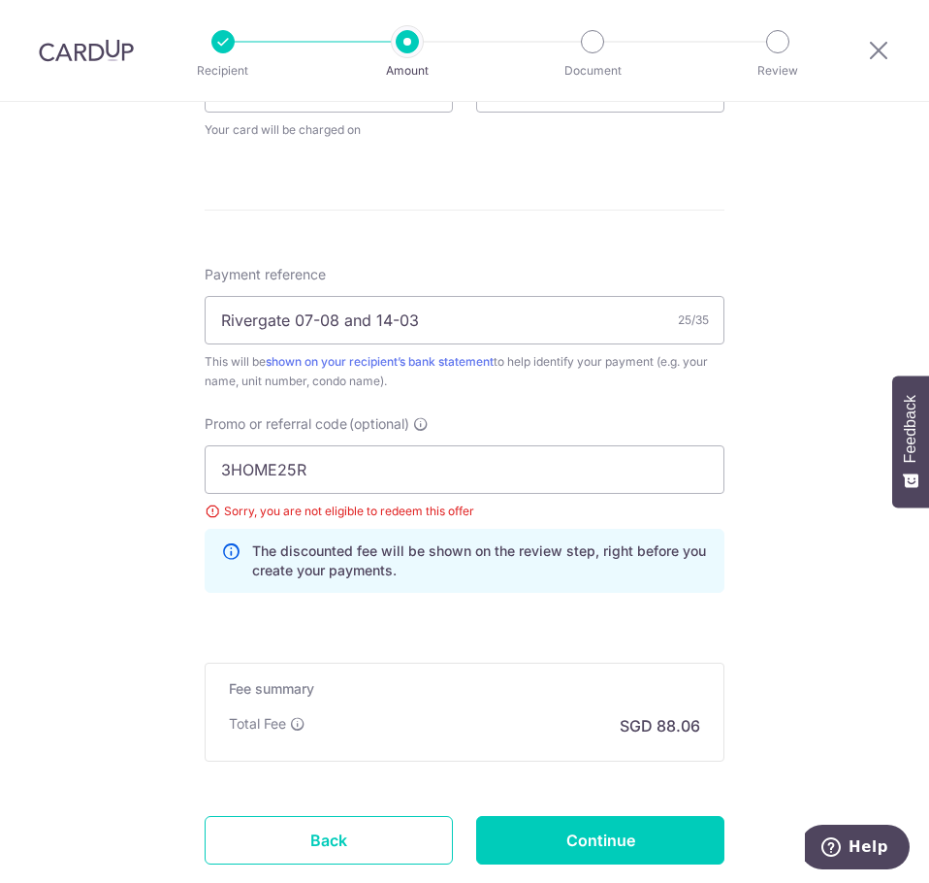
click at [209, 512] on div "Sorry, you are not eligible to redeem this offer" at bounding box center [465, 510] width 520 height 19
click at [208, 512] on div "Sorry, you are not eligible to redeem this offer" at bounding box center [465, 510] width 520 height 19
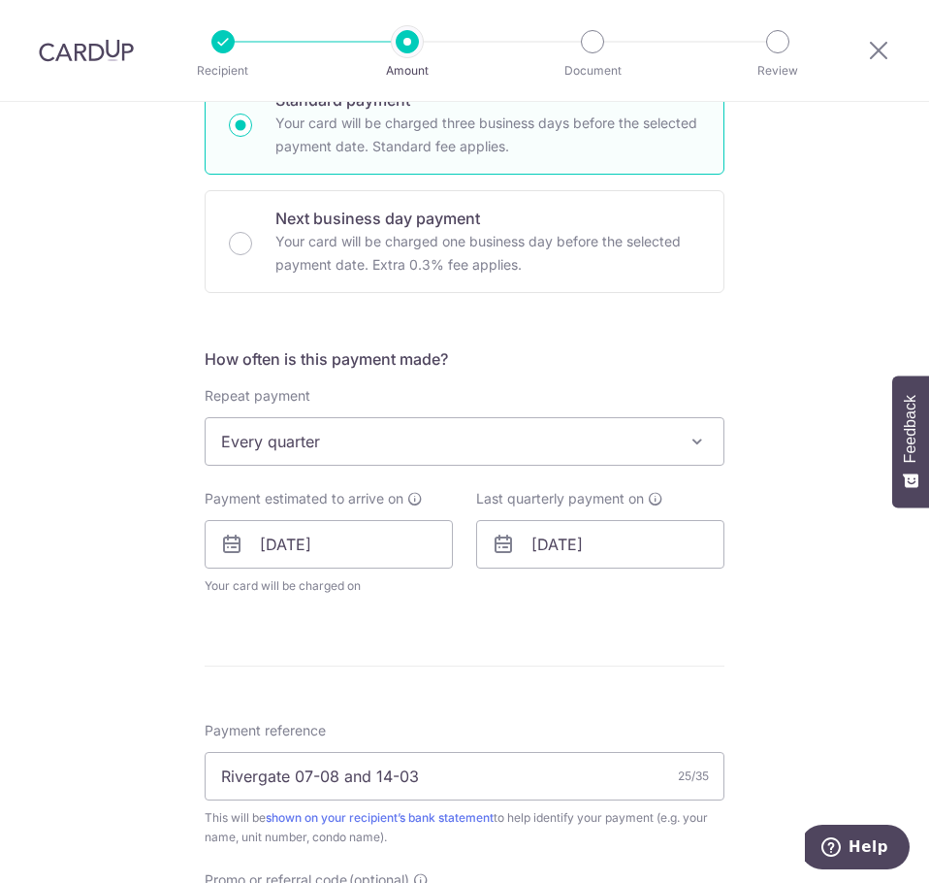
scroll to position [485, 0]
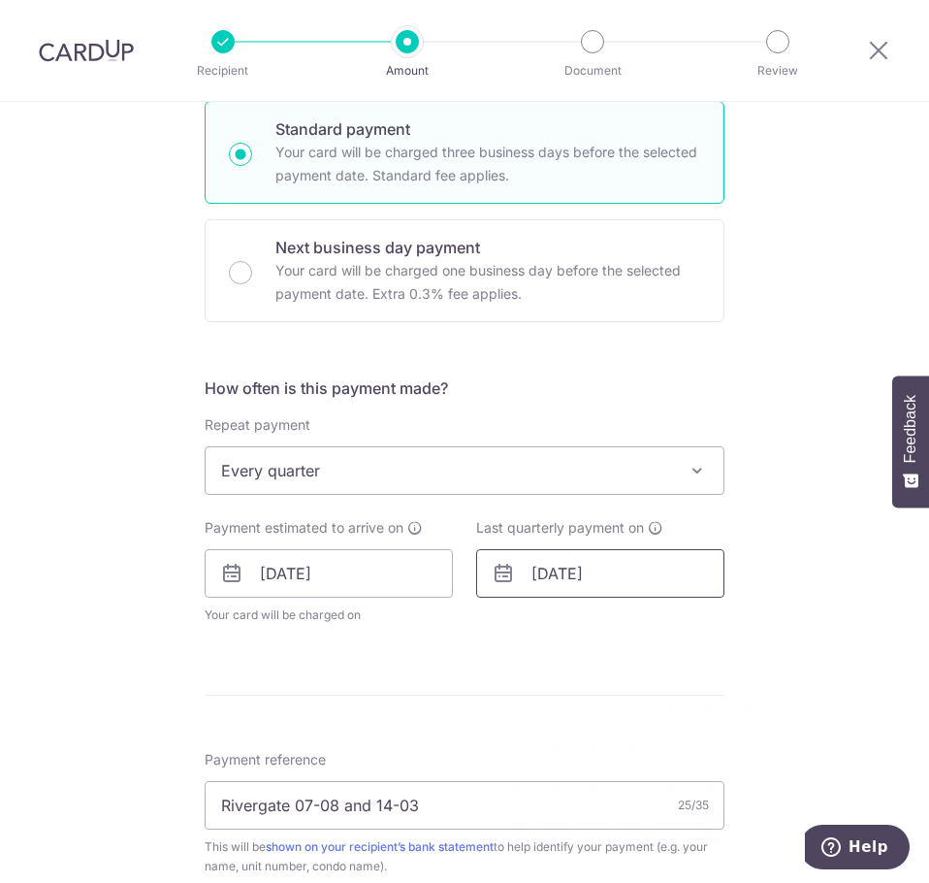
click at [674, 581] on input "[DATE]" at bounding box center [600, 573] width 248 height 48
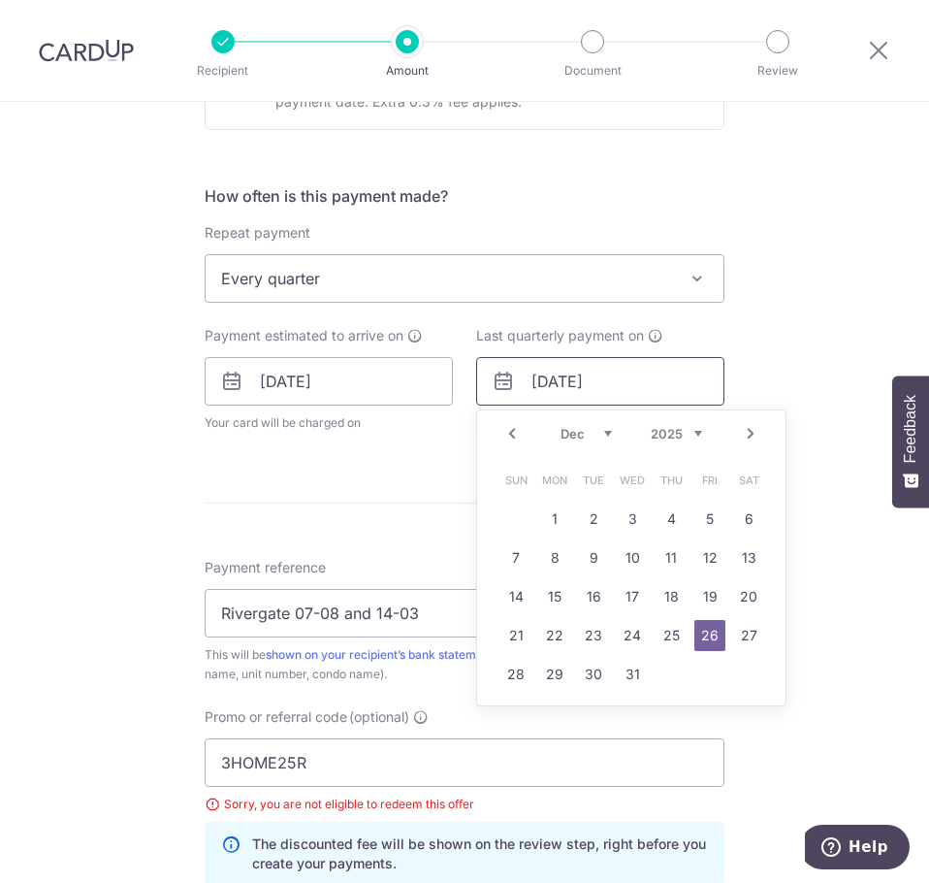
scroll to position [679, 0]
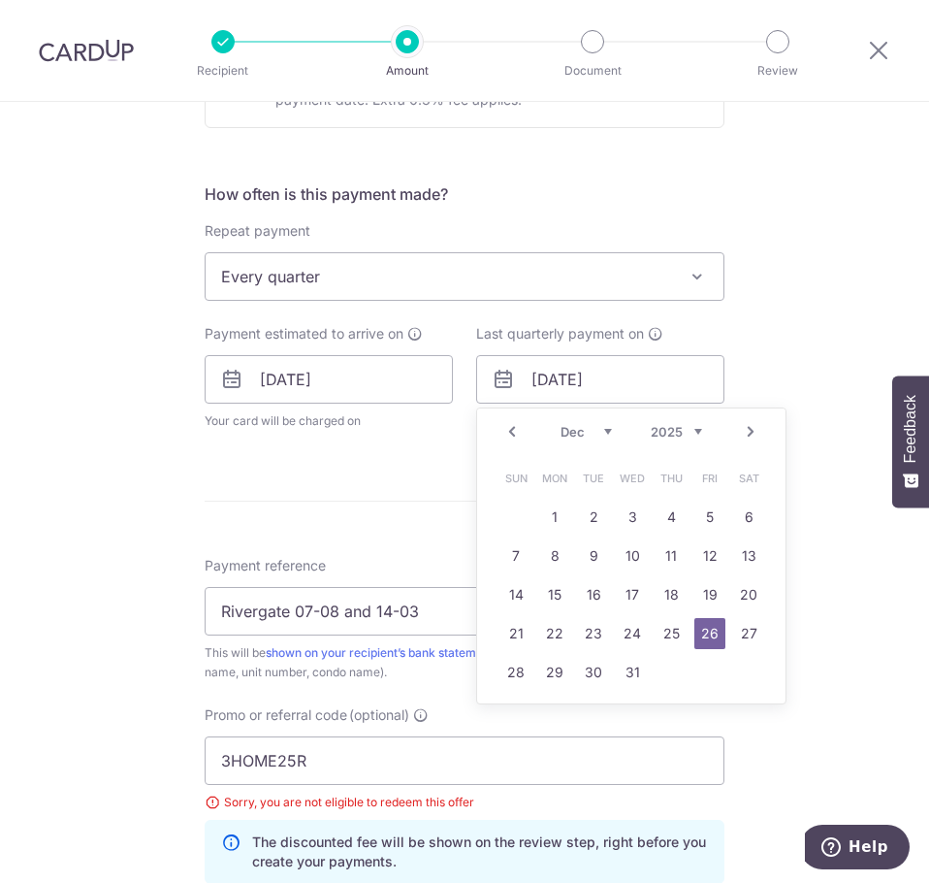
click at [748, 433] on link "Next" at bounding box center [750, 431] width 23 height 23
click at [747, 433] on link "Next" at bounding box center [750, 431] width 23 height 23
click at [668, 635] on link "26" at bounding box center [671, 633] width 31 height 31
type input "26/03/2026"
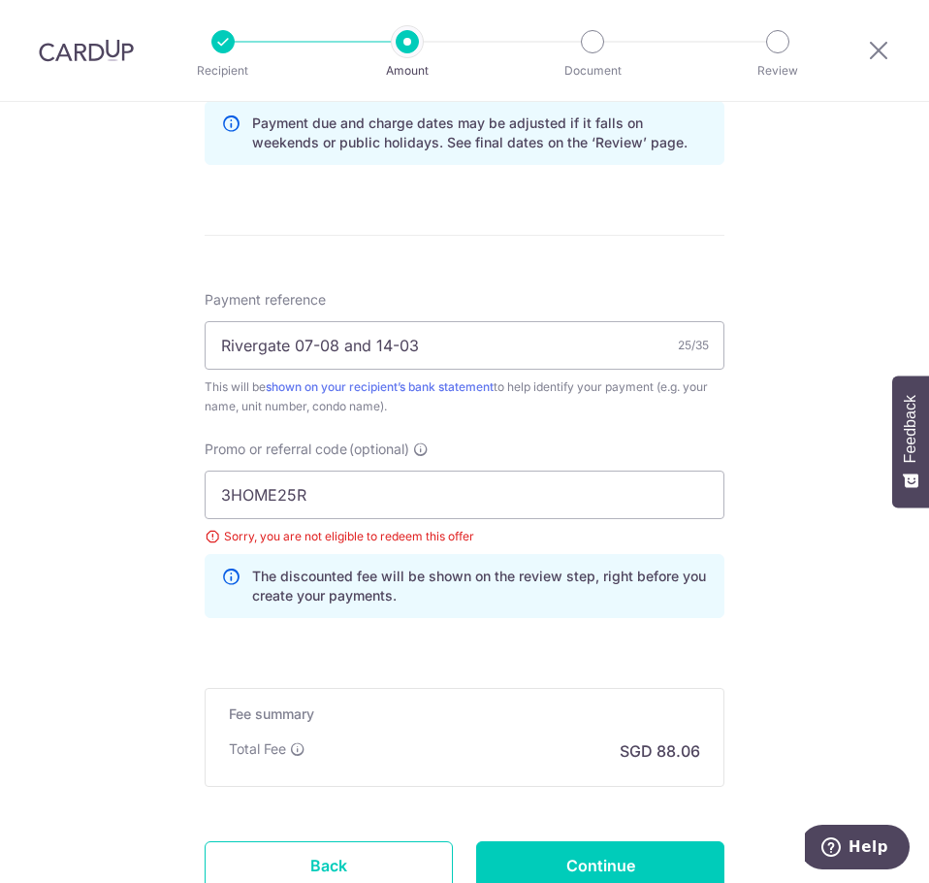
scroll to position [1067, 0]
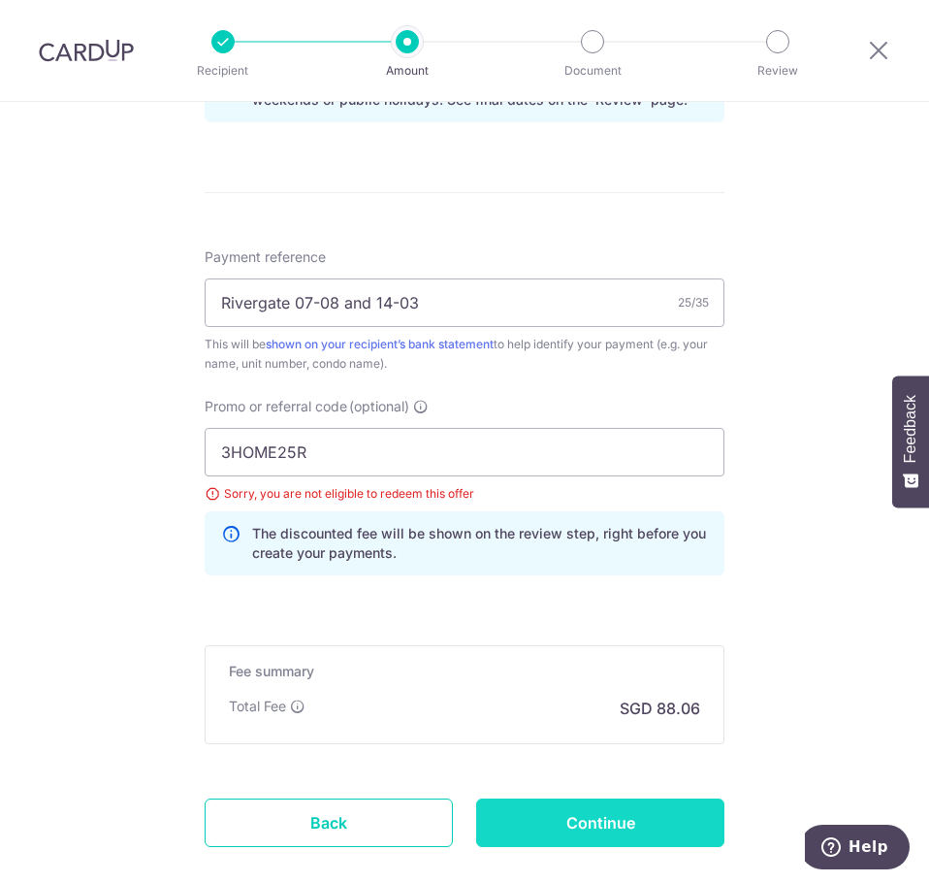
click at [652, 819] on input "Continue" at bounding box center [600, 822] width 248 height 48
type input "Update Schedule"
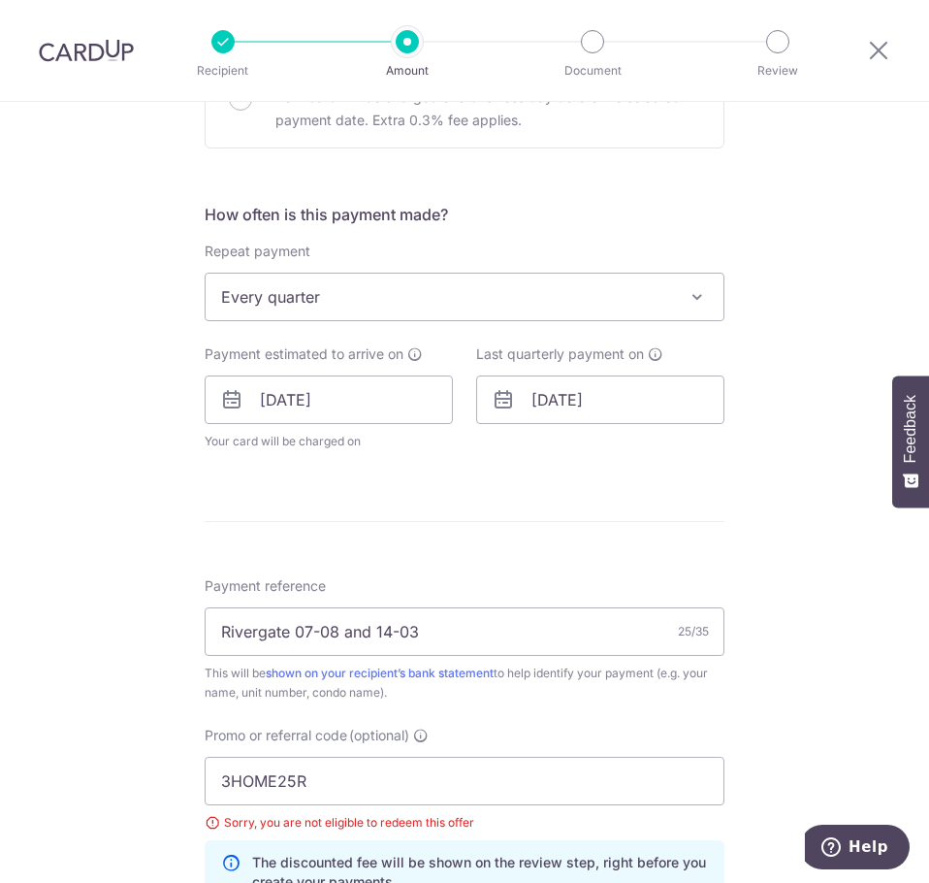
scroll to position [515, 0]
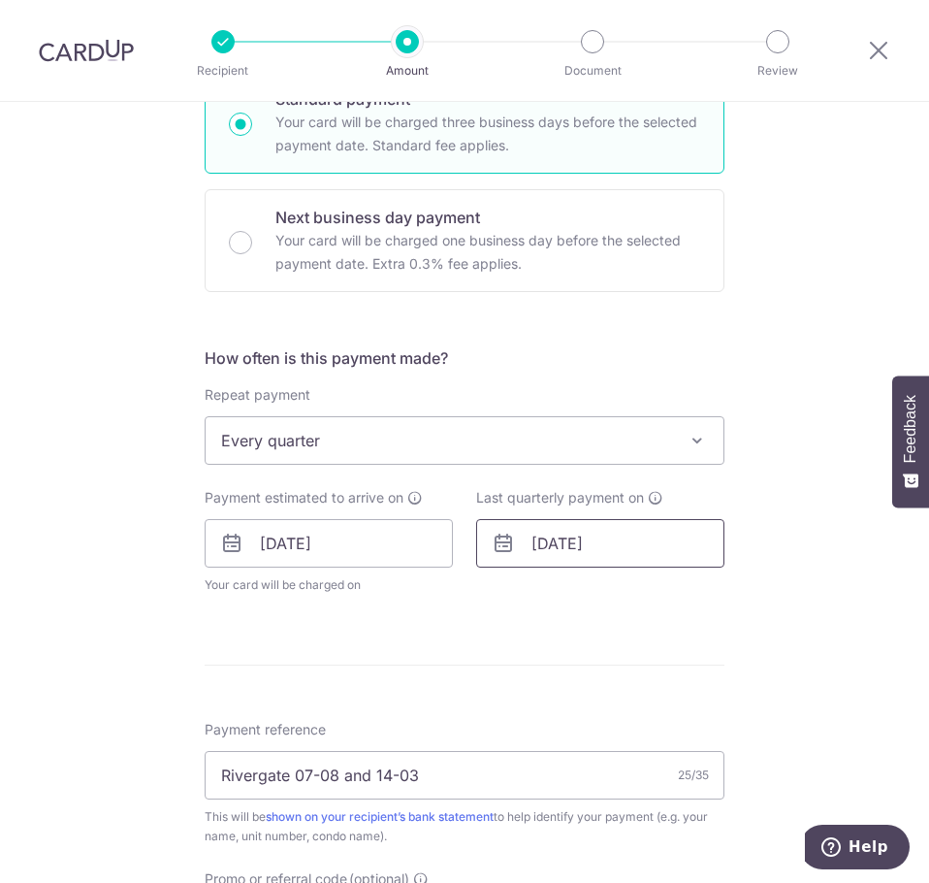
click at [675, 539] on input "26/03/2026" at bounding box center [600, 543] width 248 height 48
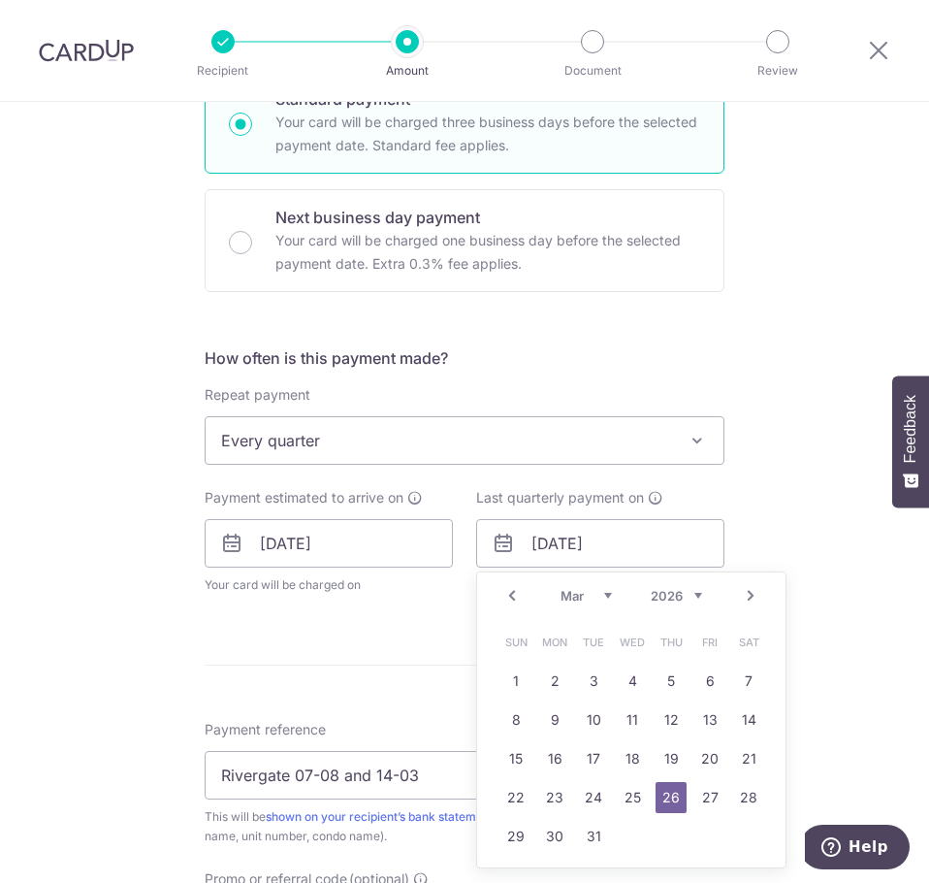
click at [510, 597] on link "Prev" at bounding box center [511, 595] width 23 height 23
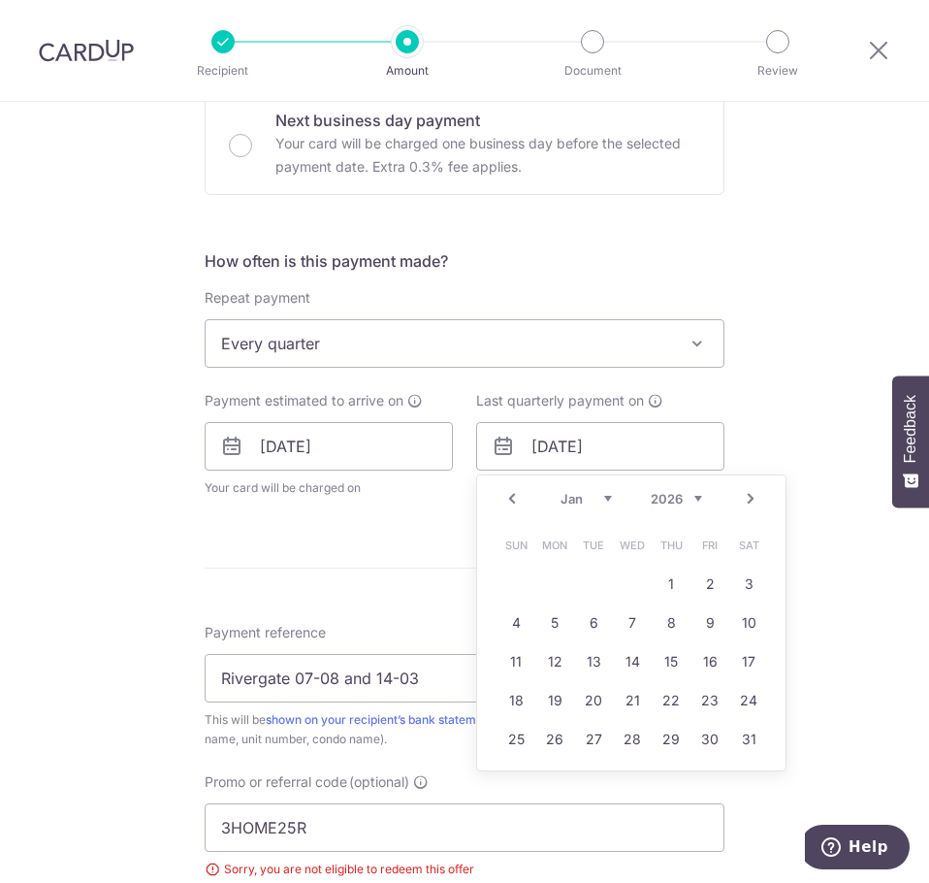
click at [512, 504] on link "Prev" at bounding box center [511, 498] width 23 height 23
click at [747, 501] on link "Next" at bounding box center [750, 498] width 23 height 23
click at [708, 699] on link "26" at bounding box center [709, 700] width 31 height 31
type input "26/12/2025"
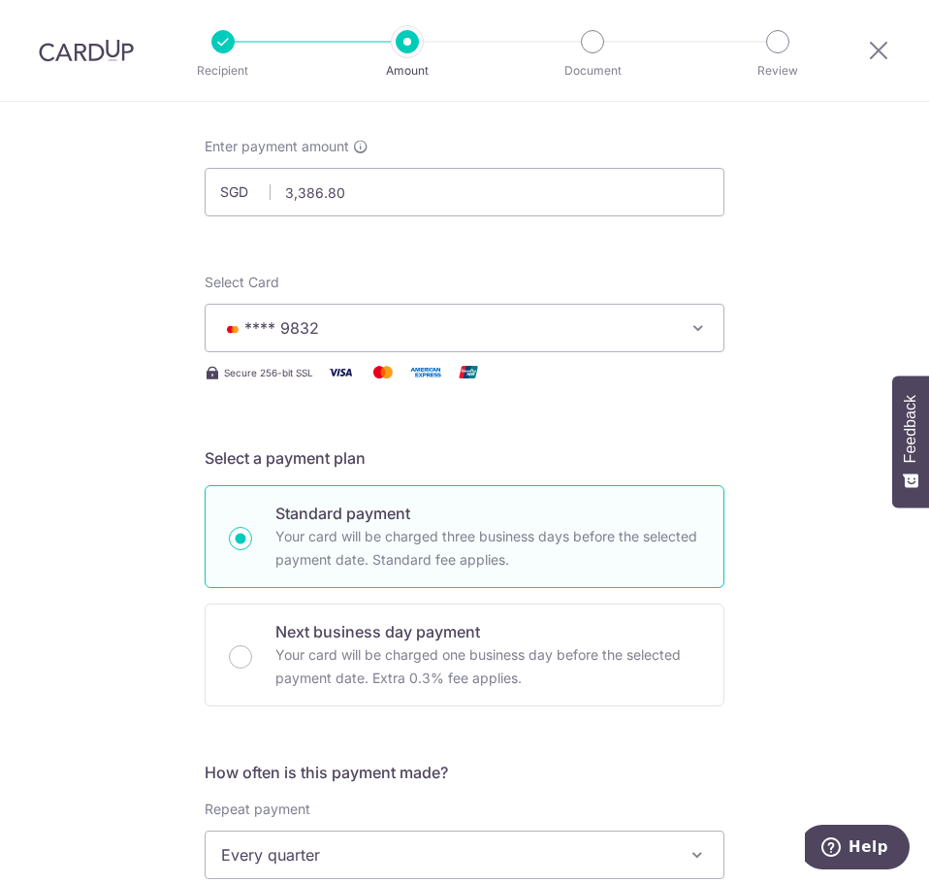
scroll to position [30, 0]
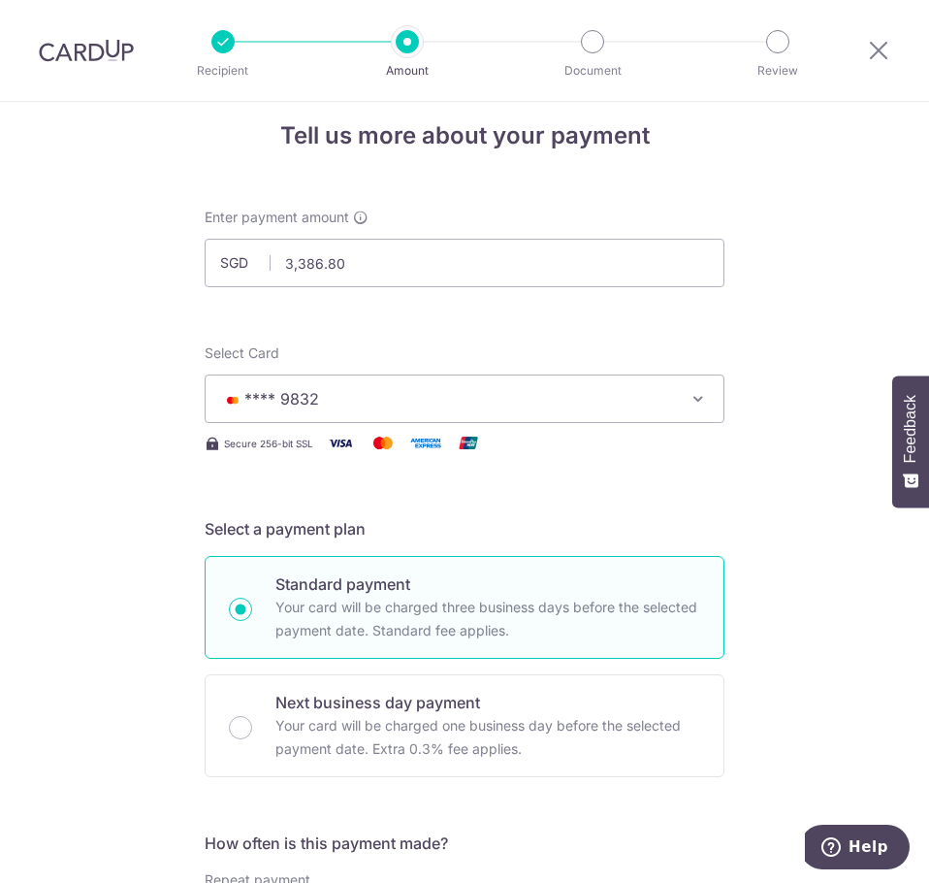
click at [698, 403] on icon "button" at bounding box center [698, 398] width 19 height 19
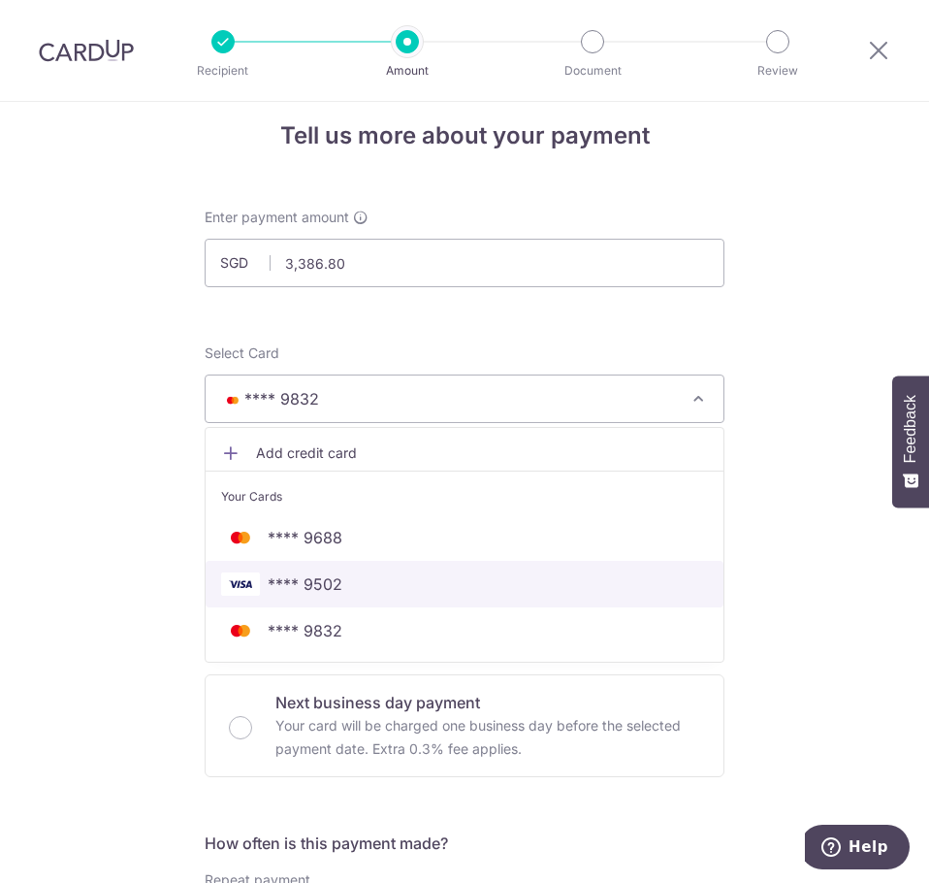
drag, startPoint x: 439, startPoint y: 630, endPoint x: 329, endPoint y: 580, distance: 121.5
click at [324, 580] on span "**** 9502" at bounding box center [305, 583] width 75 height 23
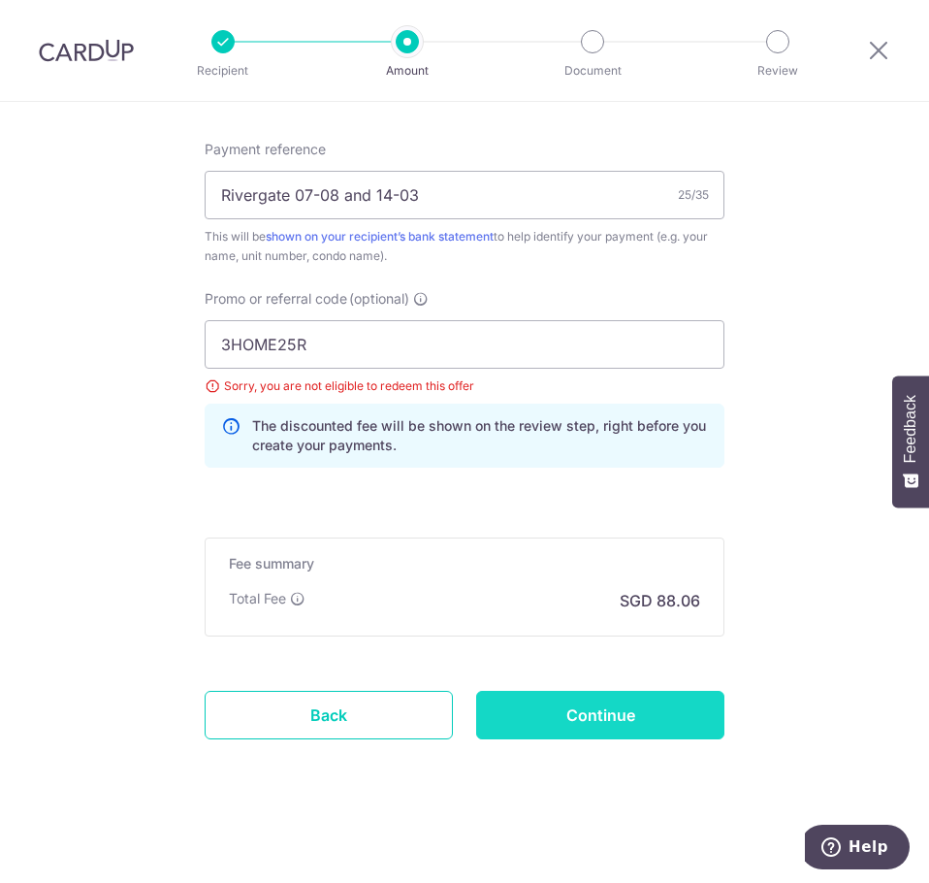
scroll to position [1176, 0]
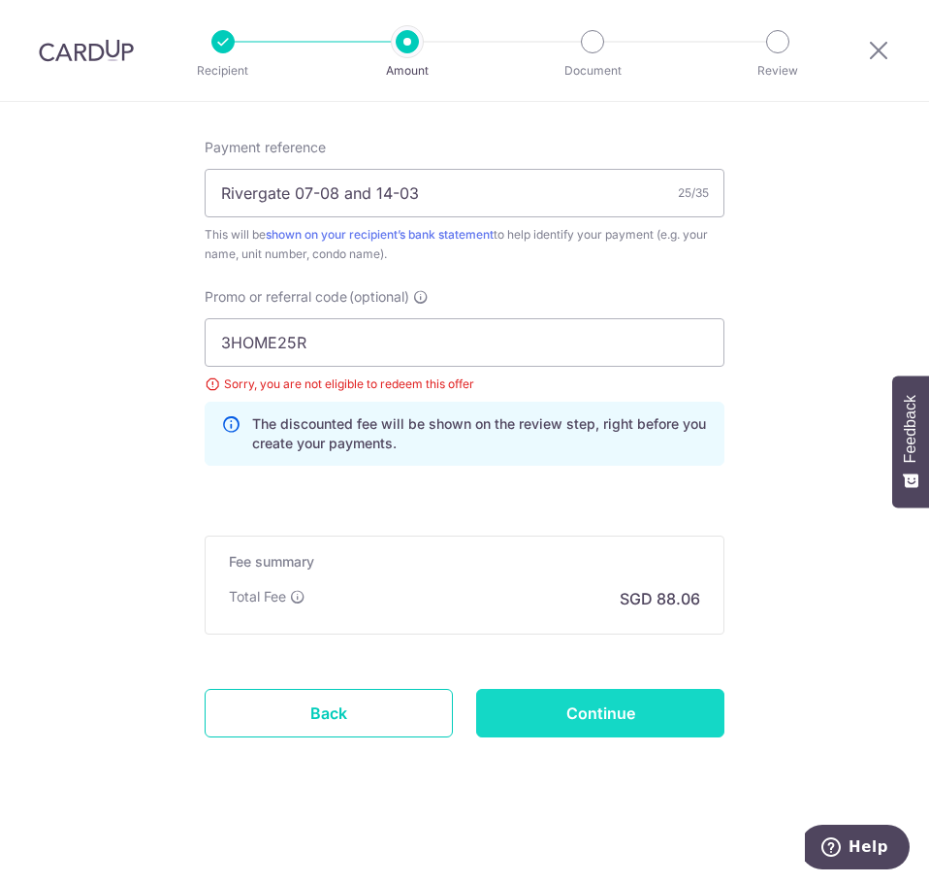
click at [613, 715] on input "Continue" at bounding box center [600, 713] width 248 height 48
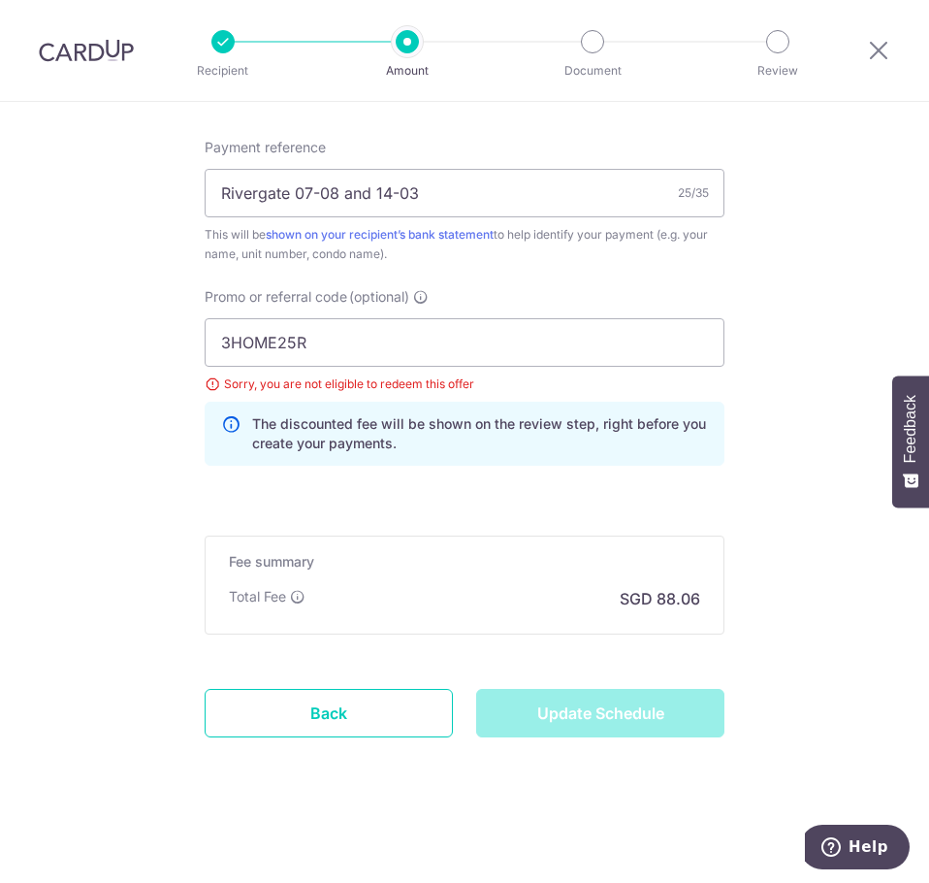
type input "Update Schedule"
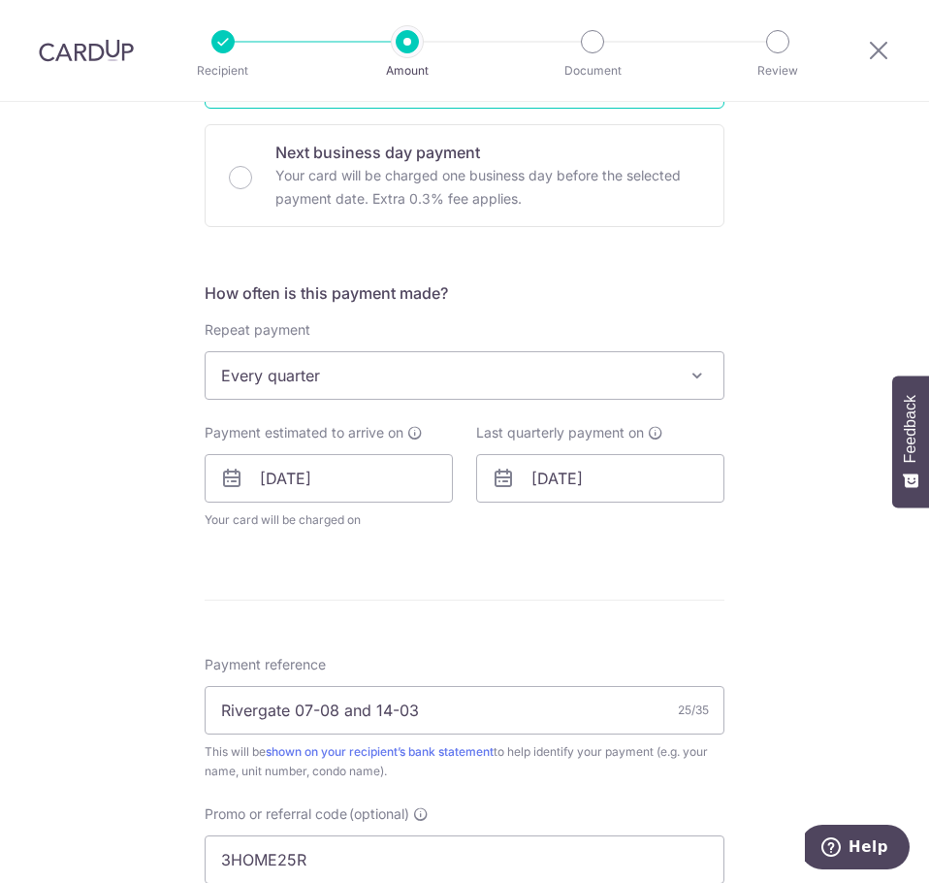
scroll to position [582, 0]
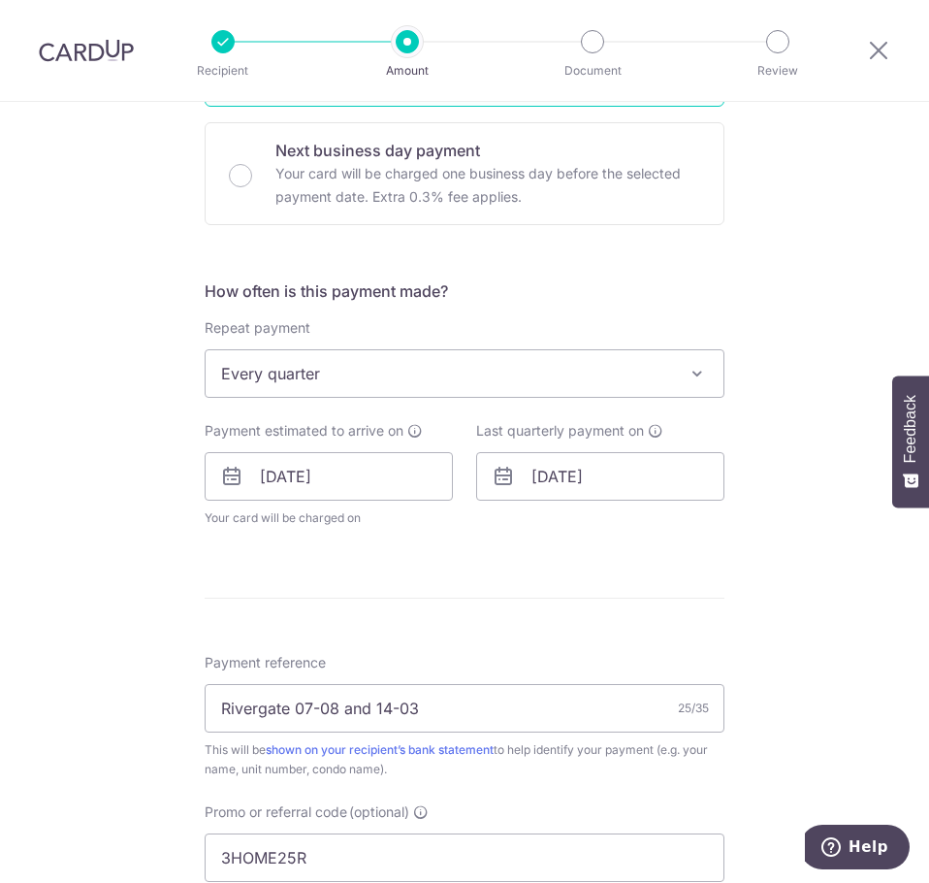
click at [699, 376] on span at bounding box center [697, 373] width 23 height 23
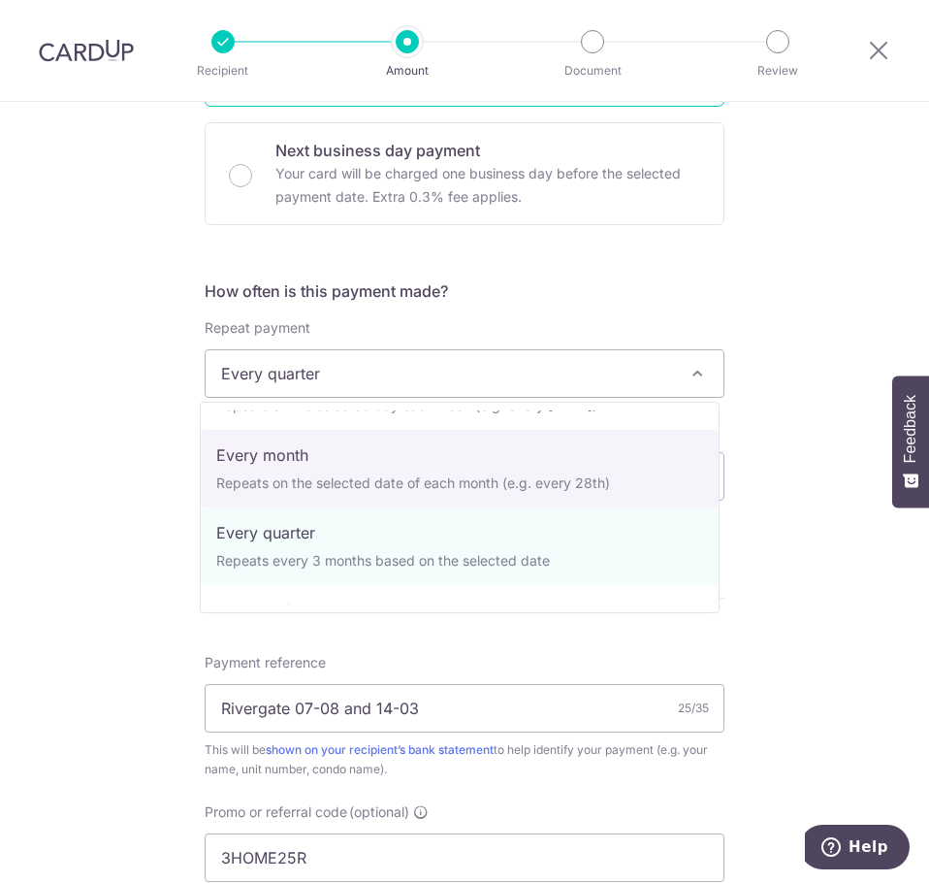
scroll to position [175, 0]
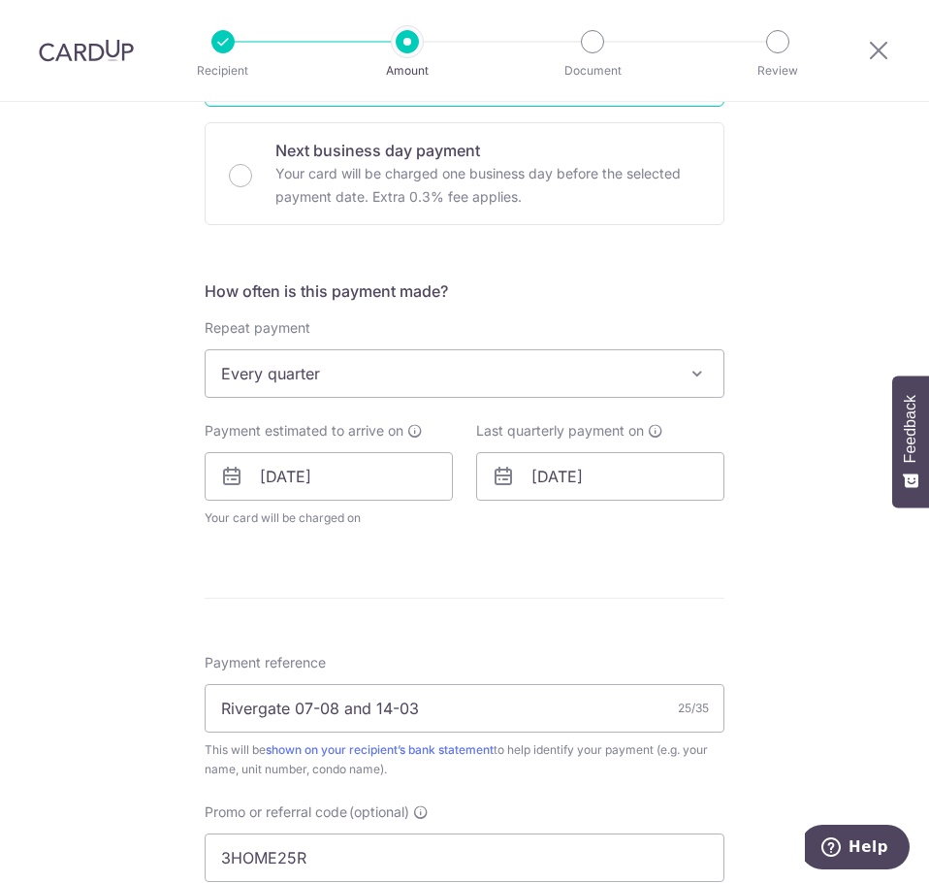
click at [780, 550] on div "Tell us more about your payment Enter payment amount SGD 3,386.80 3386.80 Selec…" at bounding box center [464, 459] width 929 height 1878
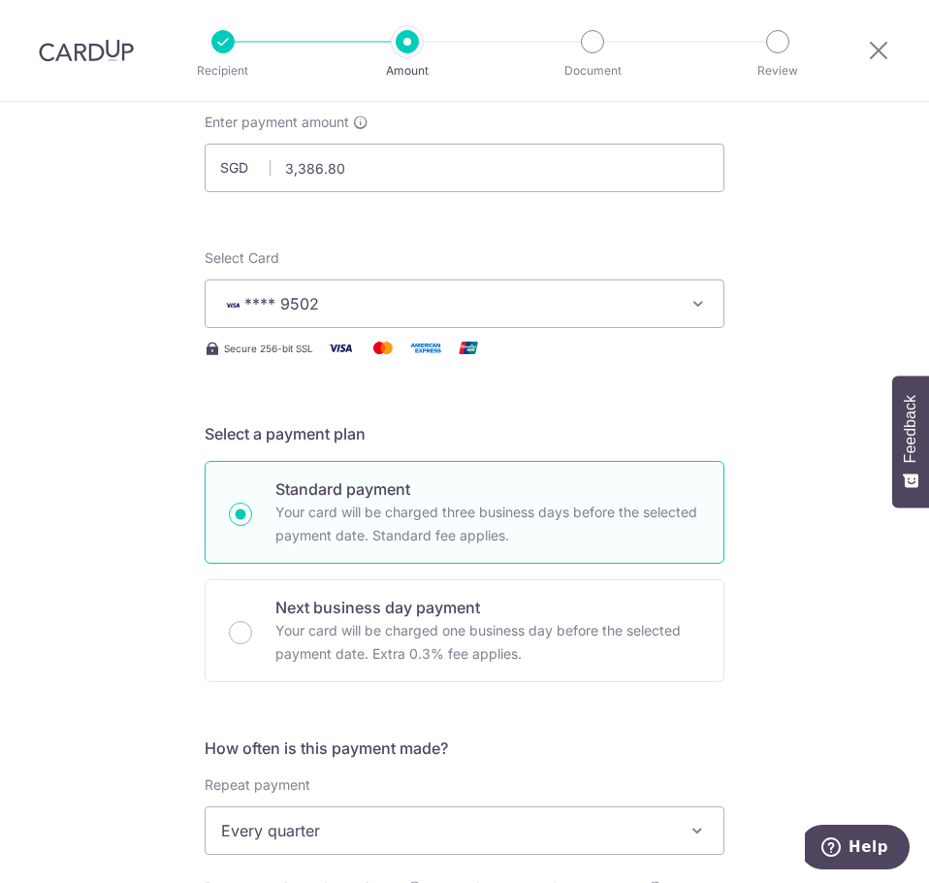
scroll to position [0, 0]
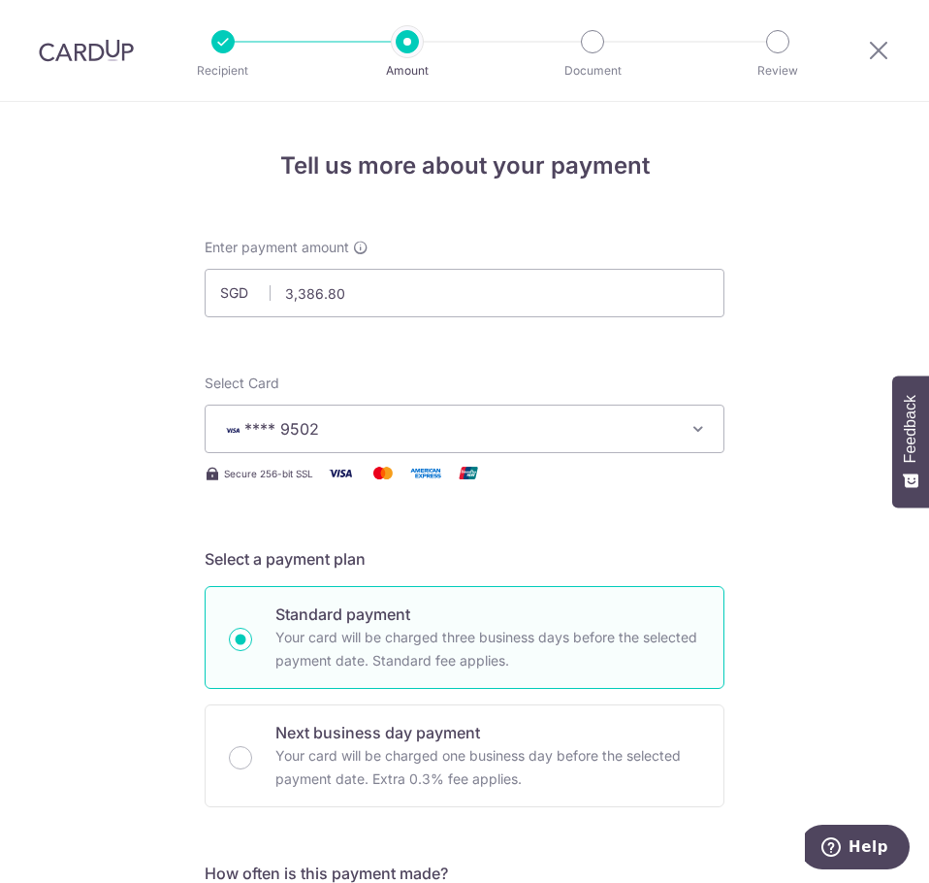
click at [691, 431] on icon "button" at bounding box center [698, 428] width 19 height 19
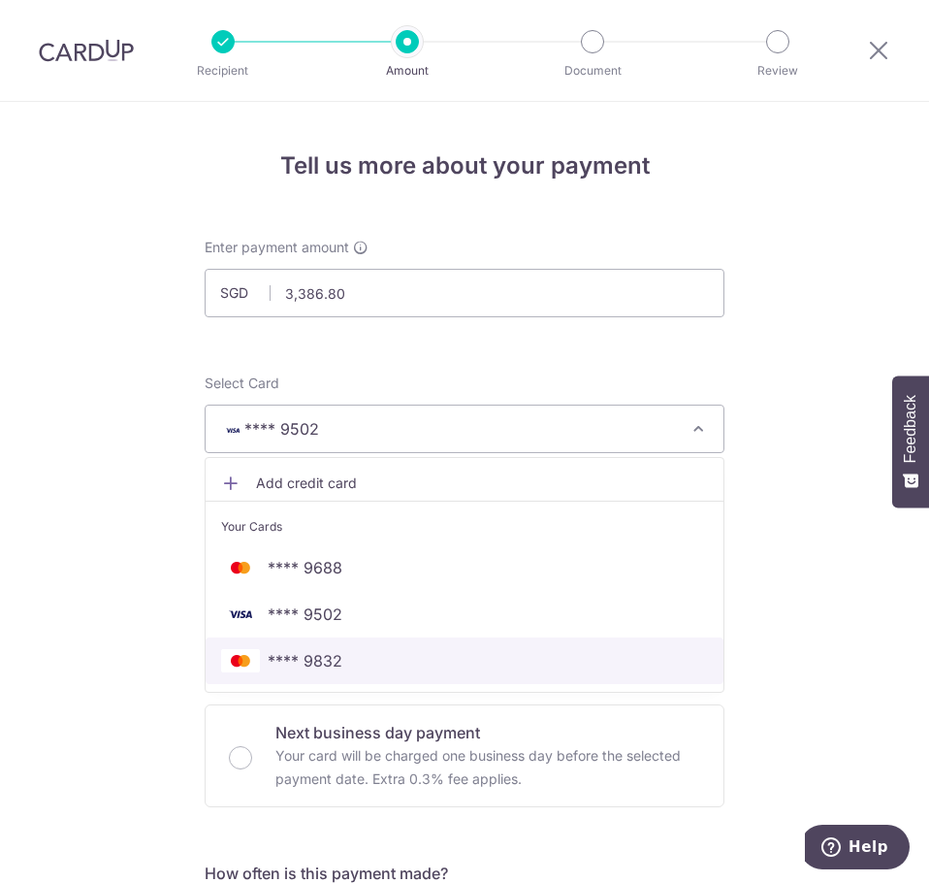
click at [446, 665] on span "**** 9832" at bounding box center [464, 660] width 487 height 23
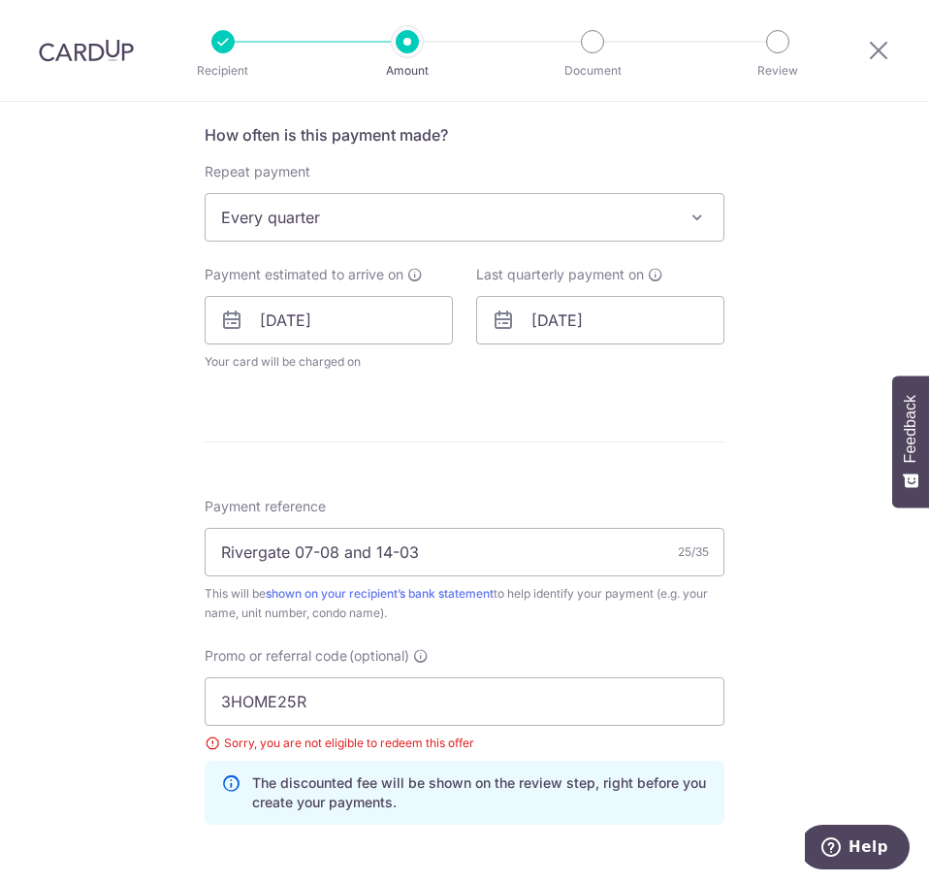
scroll to position [776, 0]
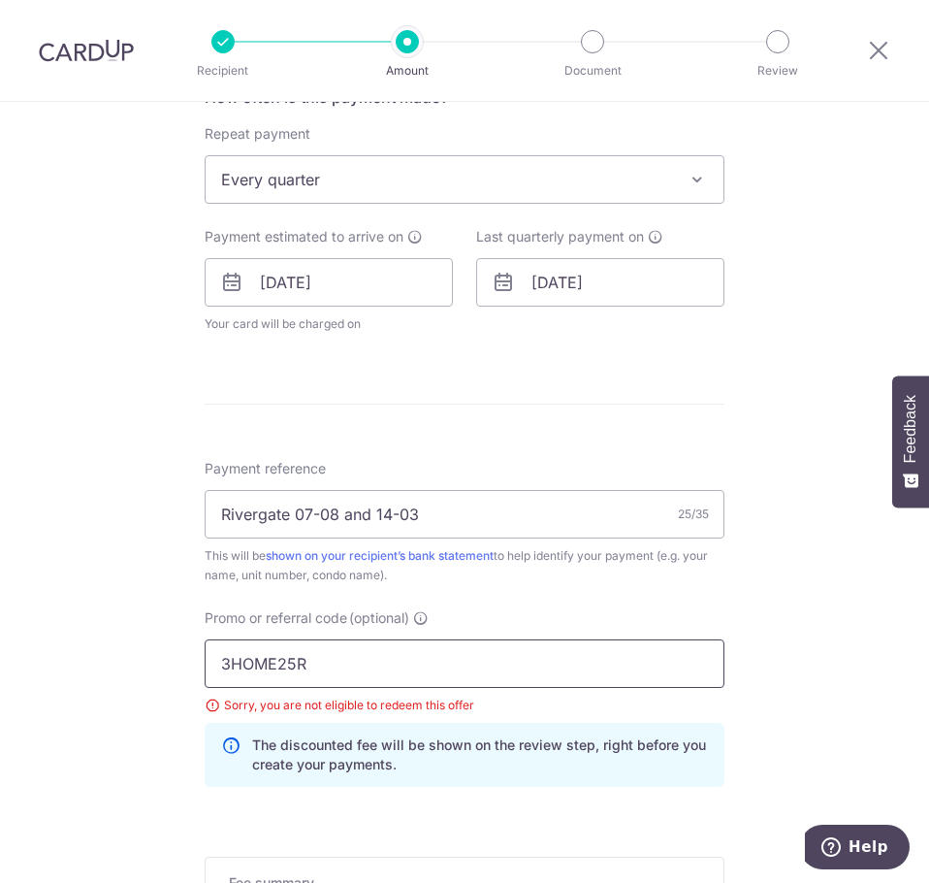
click at [567, 668] on input "3HOME25R" at bounding box center [465, 663] width 520 height 48
type input "3"
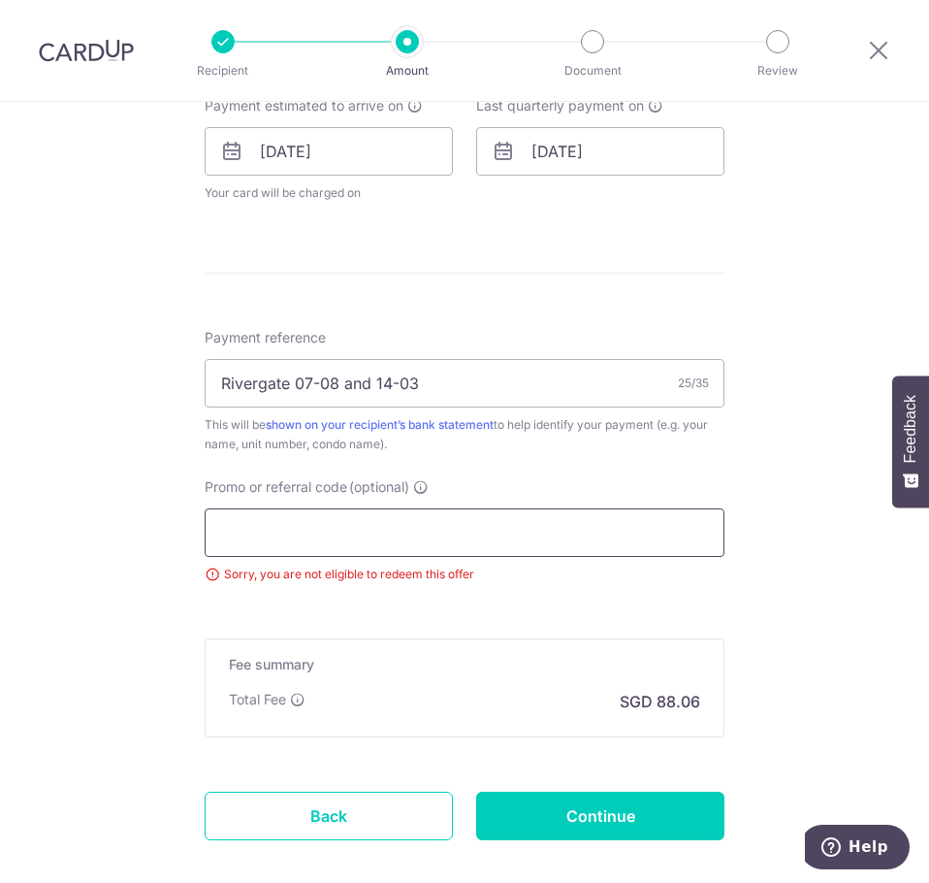
scroll to position [970, 0]
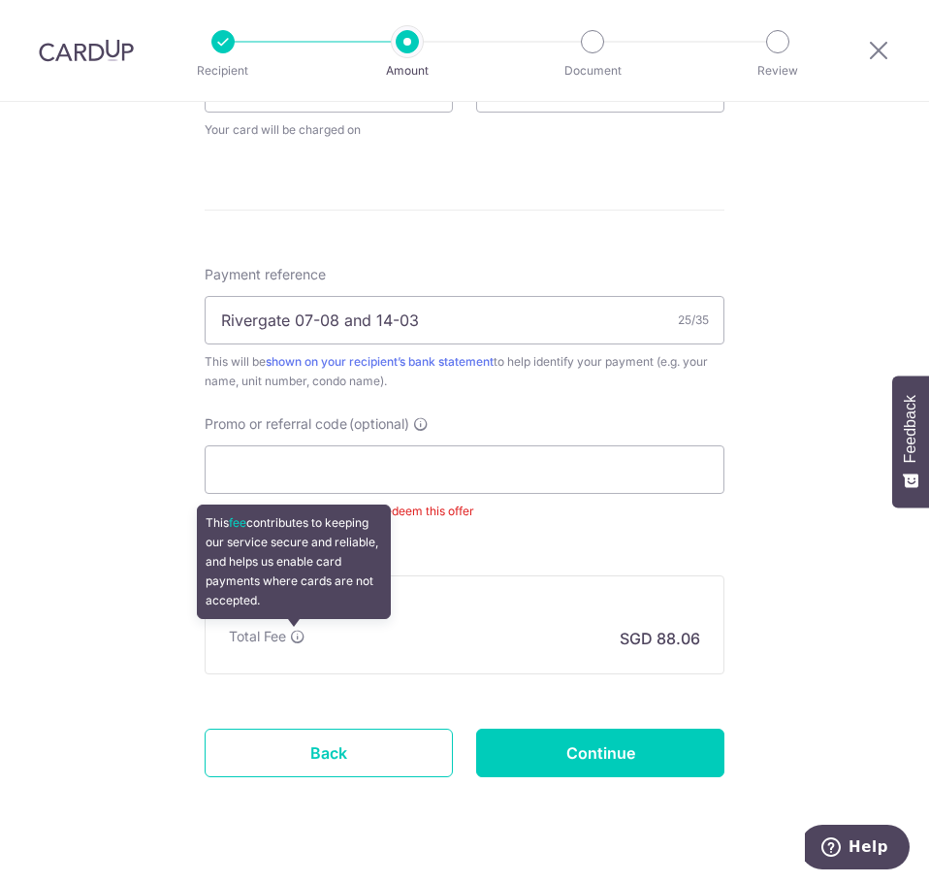
click at [299, 637] on icon at bounding box center [298, 636] width 16 height 16
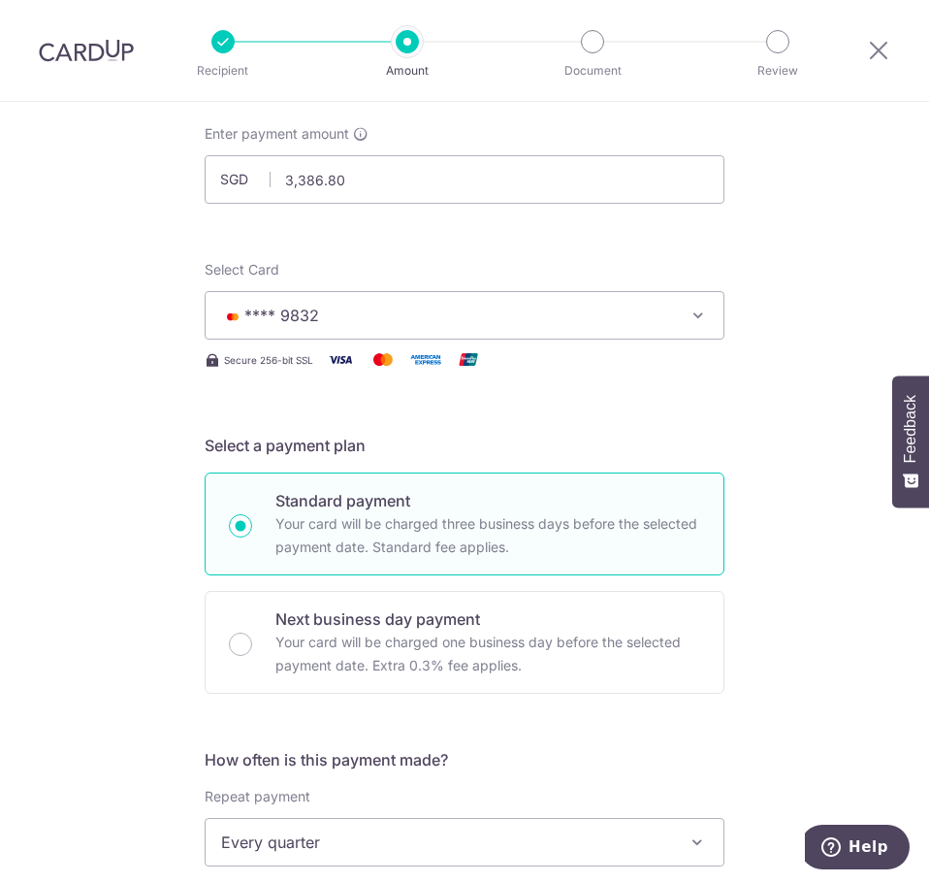
scroll to position [97, 0]
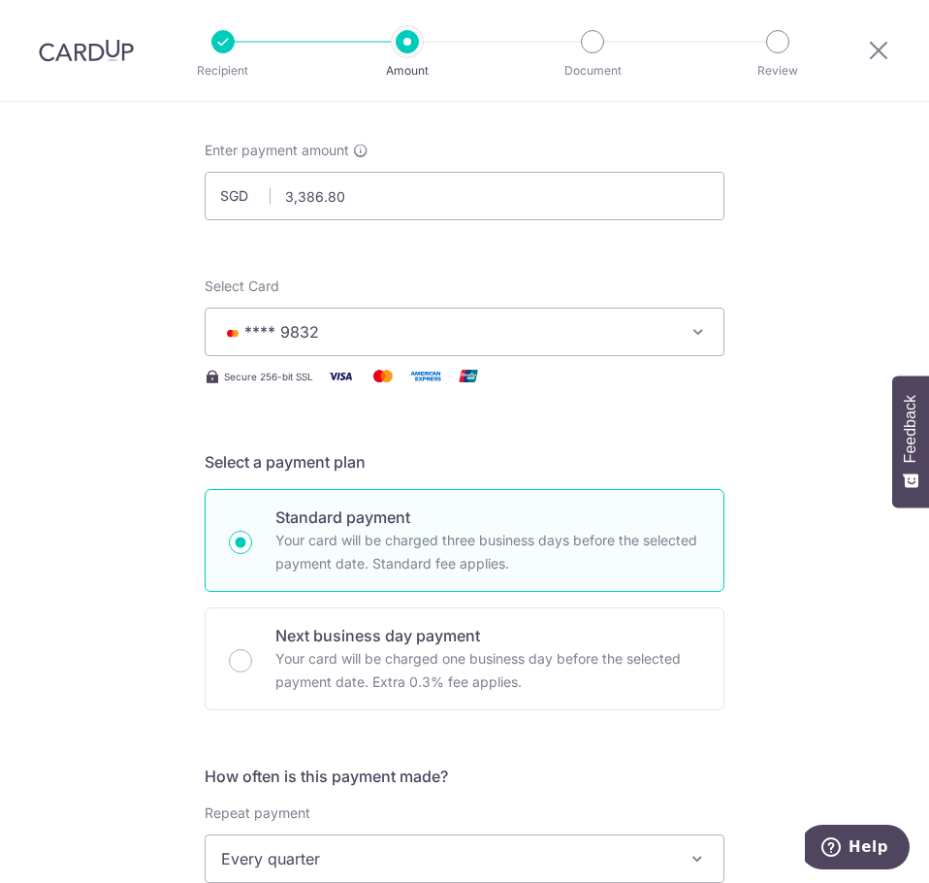
click at [690, 340] on button "**** 9832" at bounding box center [465, 331] width 520 height 48
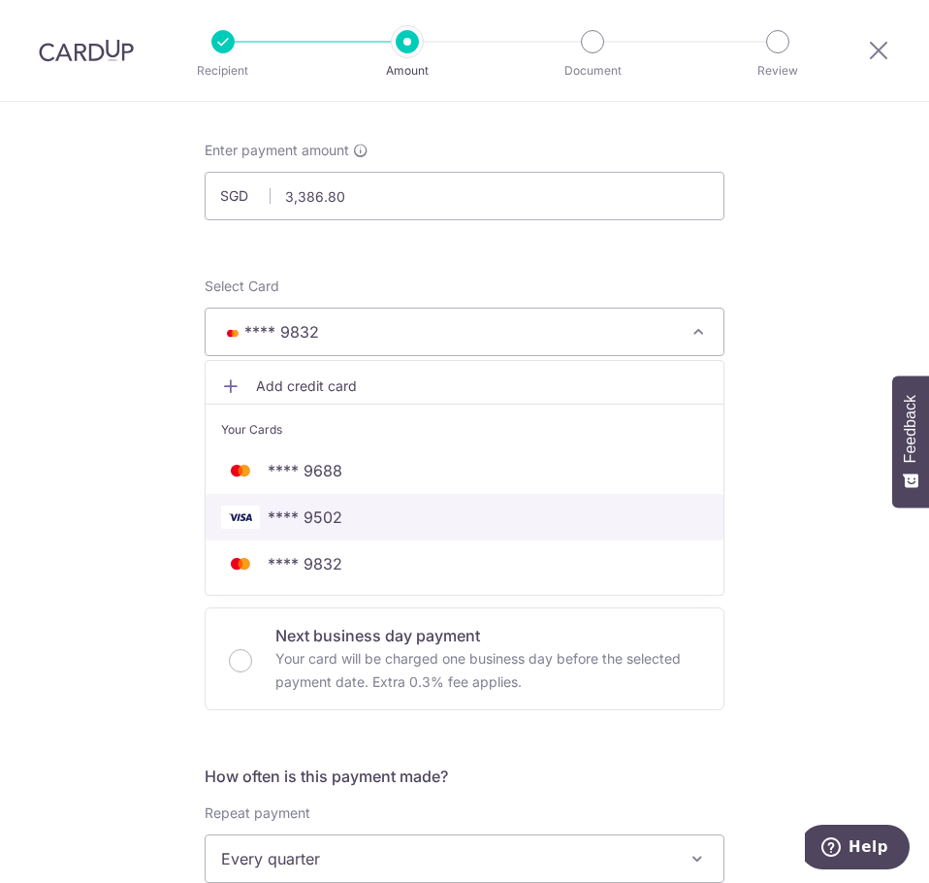
click at [530, 506] on span "**** 9502" at bounding box center [464, 516] width 487 height 23
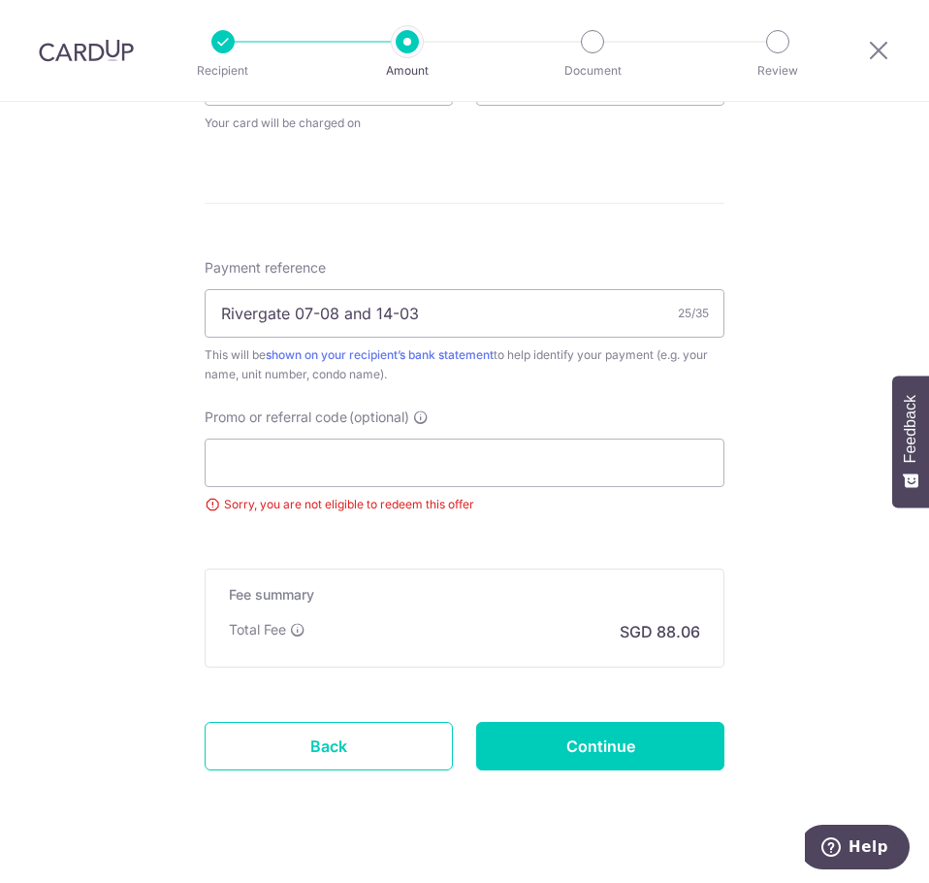
scroll to position [1010, 0]
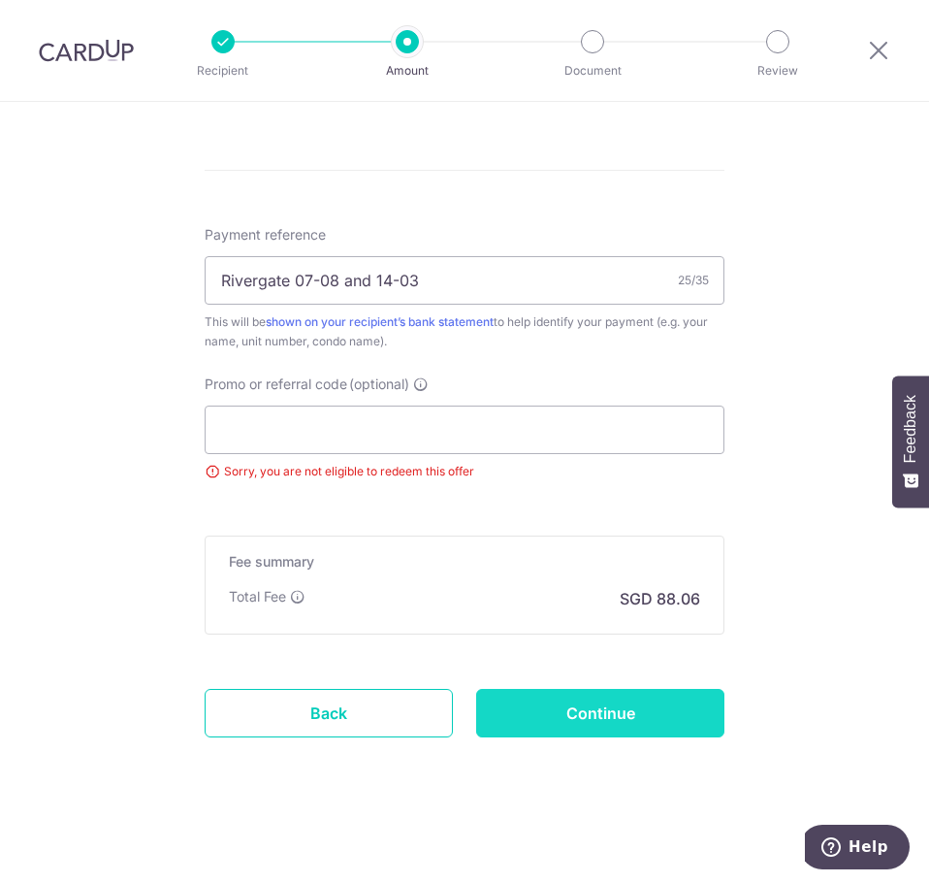
click at [644, 708] on input "Continue" at bounding box center [600, 713] width 248 height 48
type input "Update Schedule"
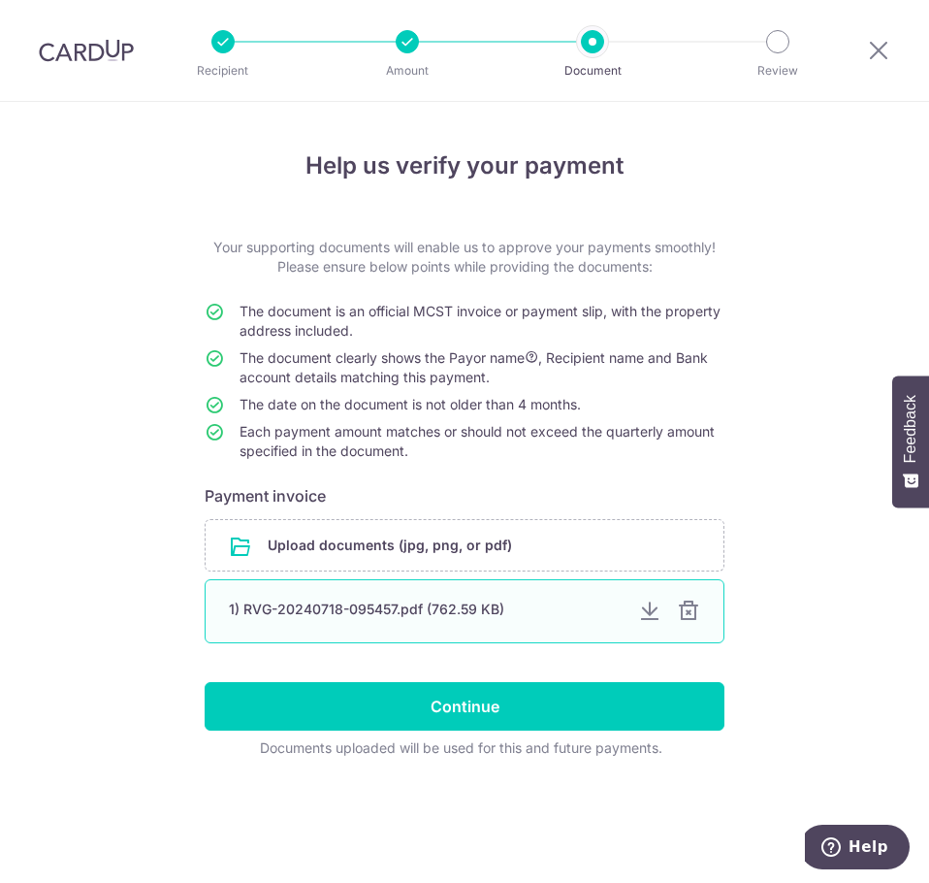
click at [472, 615] on div "1) RVG-20240718-095457.pdf (762.59 KB)" at bounding box center [426, 608] width 394 height 19
click at [461, 551] on input "file" at bounding box center [465, 545] width 518 height 50
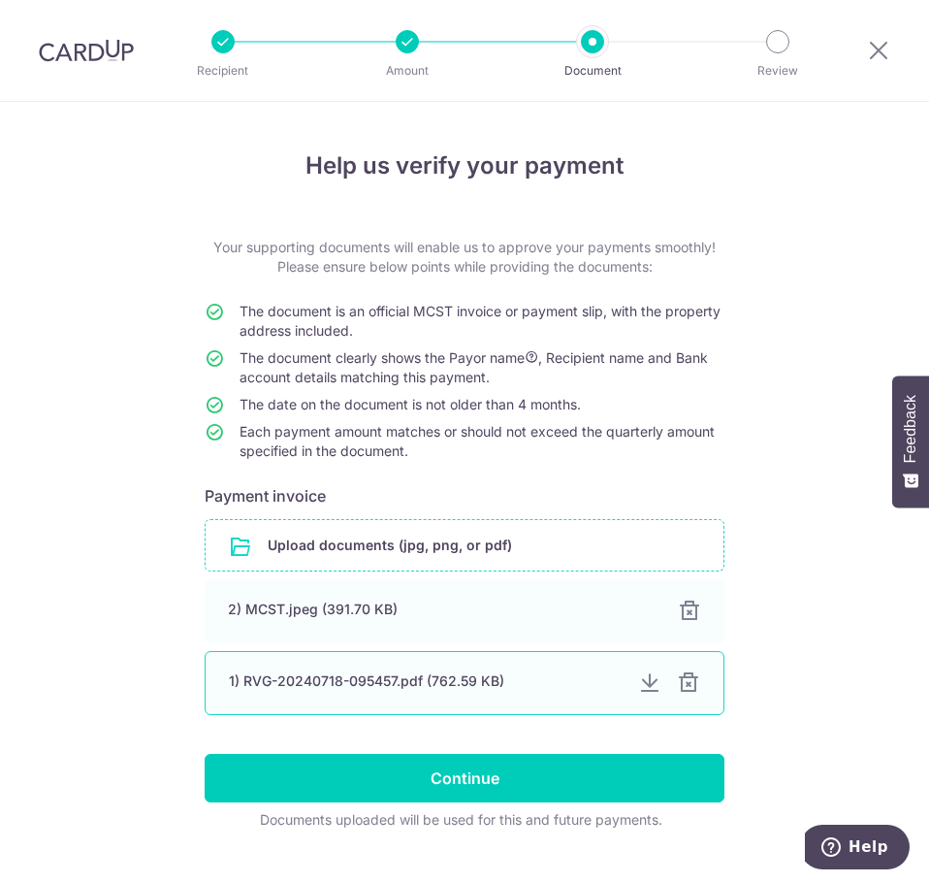
click at [643, 684] on div at bounding box center [649, 682] width 23 height 23
click at [686, 683] on div at bounding box center [688, 682] width 23 height 23
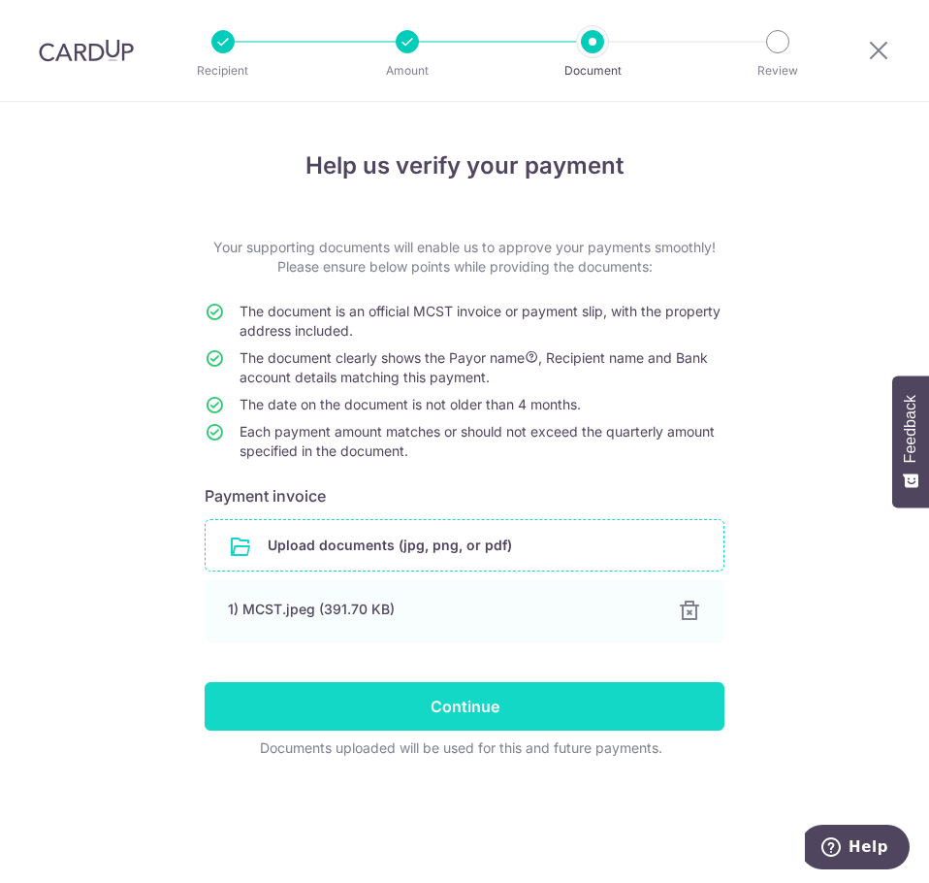
click at [487, 713] on input "Continue" at bounding box center [465, 706] width 520 height 48
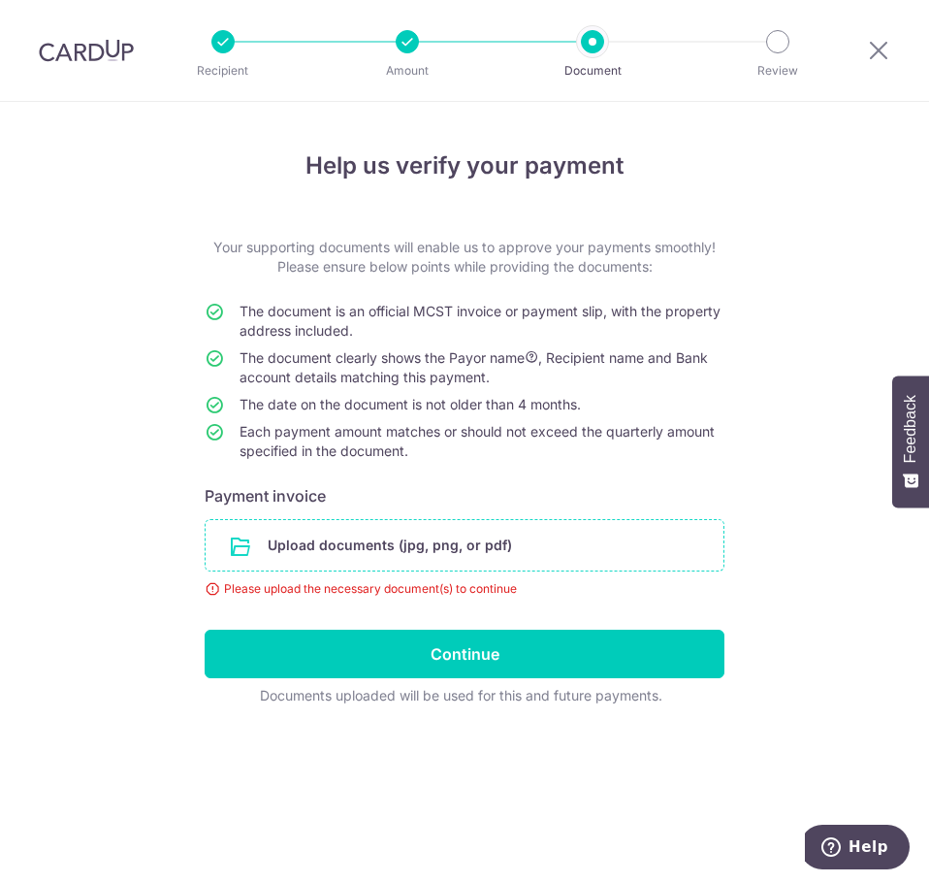
click at [483, 552] on input "file" at bounding box center [465, 545] width 518 height 50
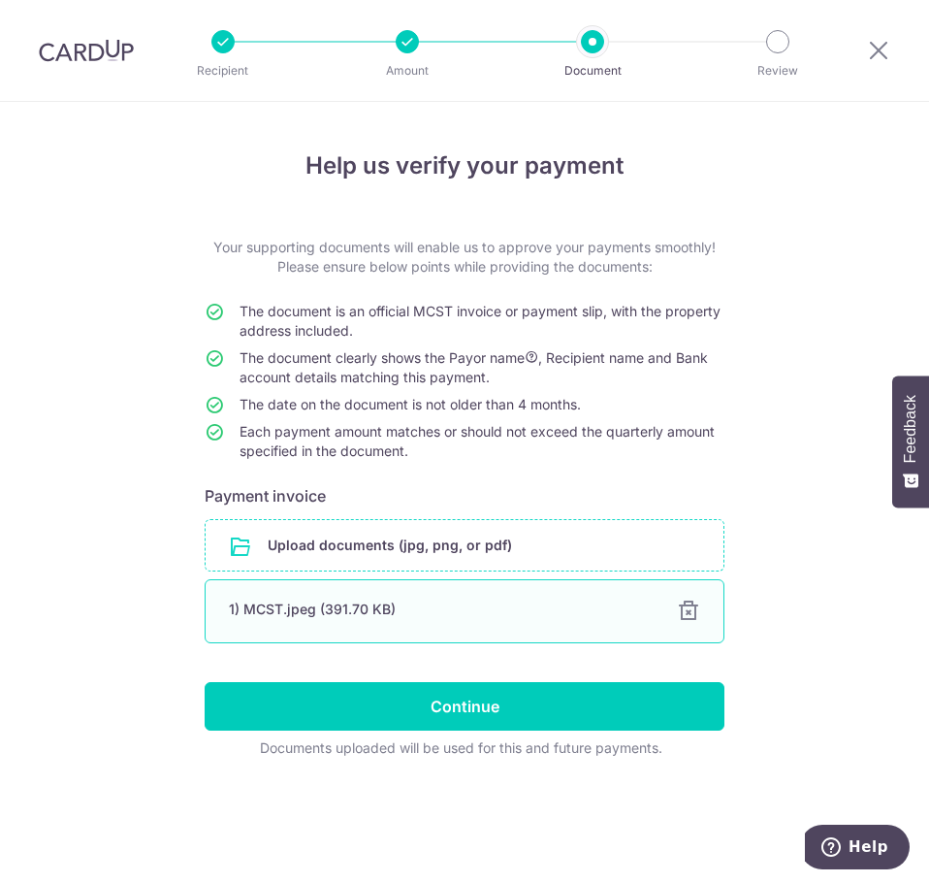
drag, startPoint x: 471, startPoint y: 607, endPoint x: 461, endPoint y: 606, distance: 10.7
click at [470, 607] on div "1) MCST.jpeg (391.70 KB)" at bounding box center [441, 608] width 425 height 19
click at [446, 606] on div "1) MCST.jpeg (391.70 KB)" at bounding box center [441, 608] width 425 height 19
click at [443, 606] on div "1) MCST.jpeg (391.70 KB)" at bounding box center [441, 608] width 425 height 19
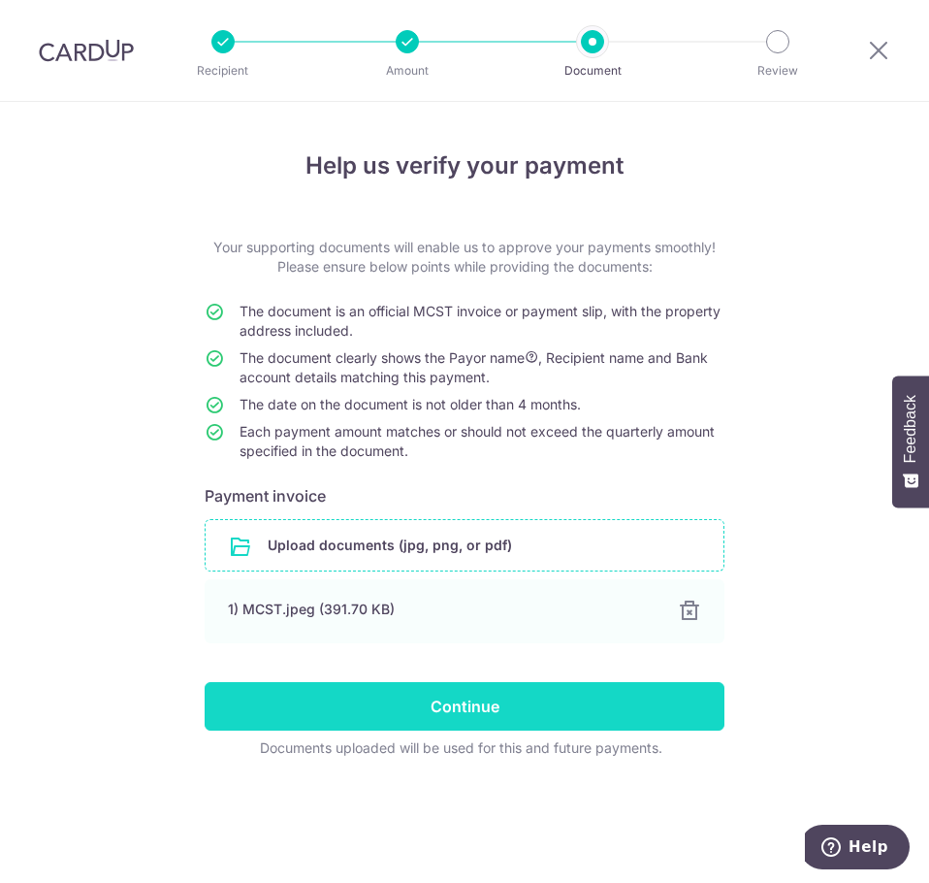
click at [494, 708] on input "Continue" at bounding box center [465, 706] width 520 height 48
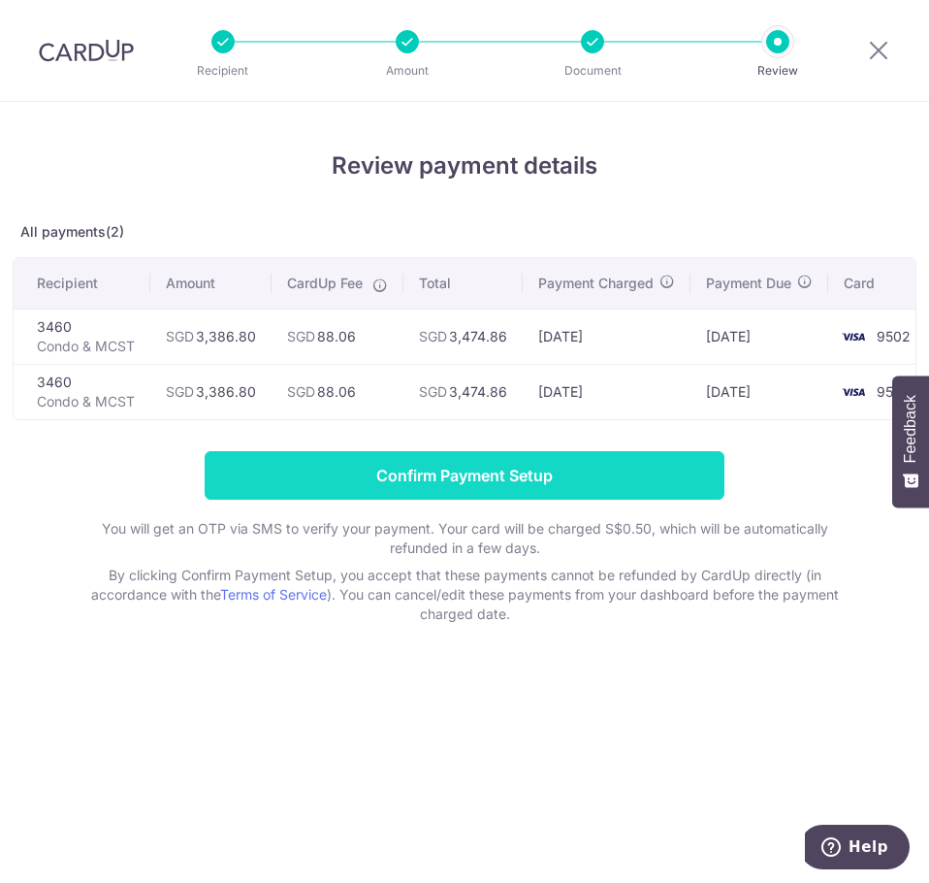
click at [552, 478] on input "Confirm Payment Setup" at bounding box center [465, 475] width 520 height 48
